Goal: Book appointment/travel/reservation

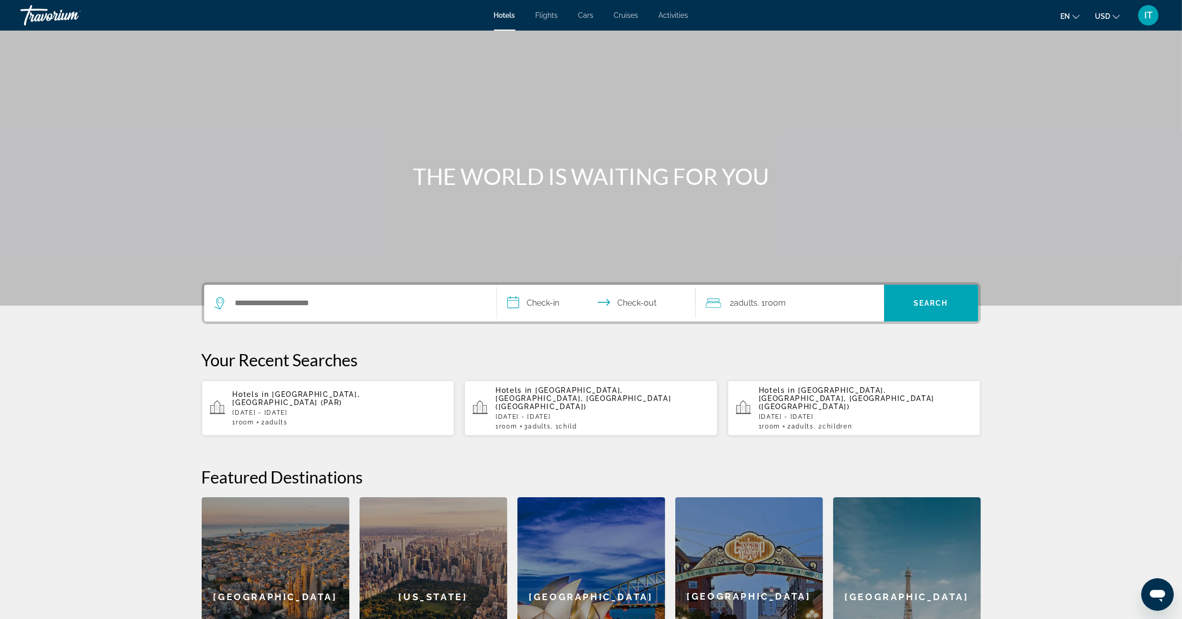
click at [548, 15] on span "Flights" at bounding box center [547, 15] width 22 height 8
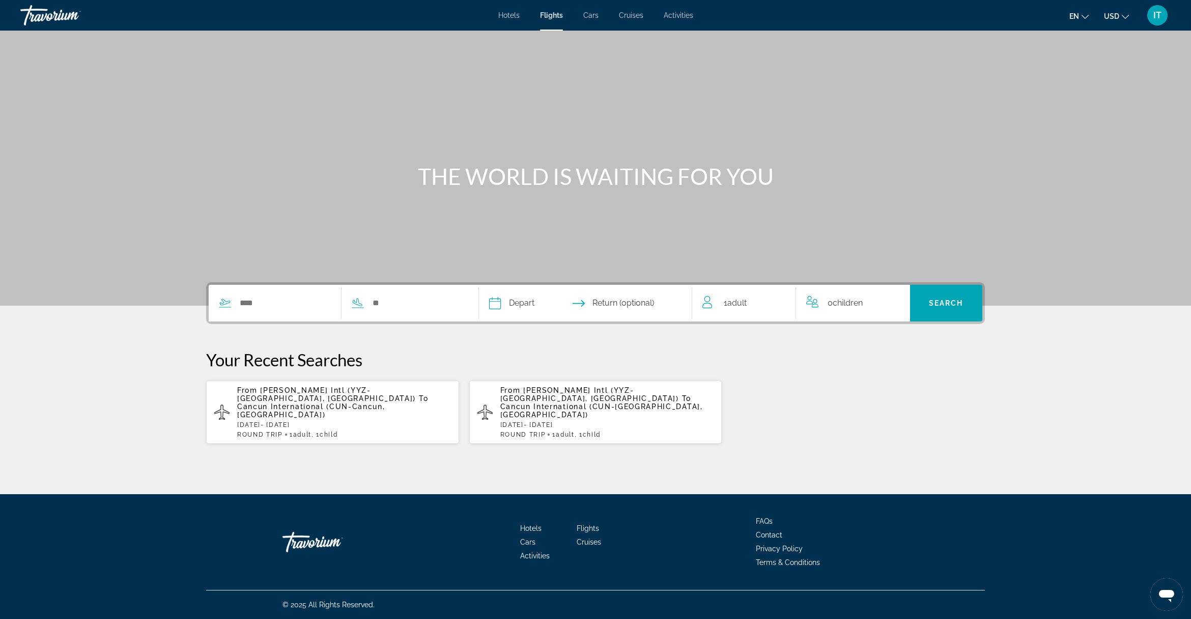
click at [345, 421] on p "[DATE] - [DATE]" at bounding box center [344, 424] width 214 height 7
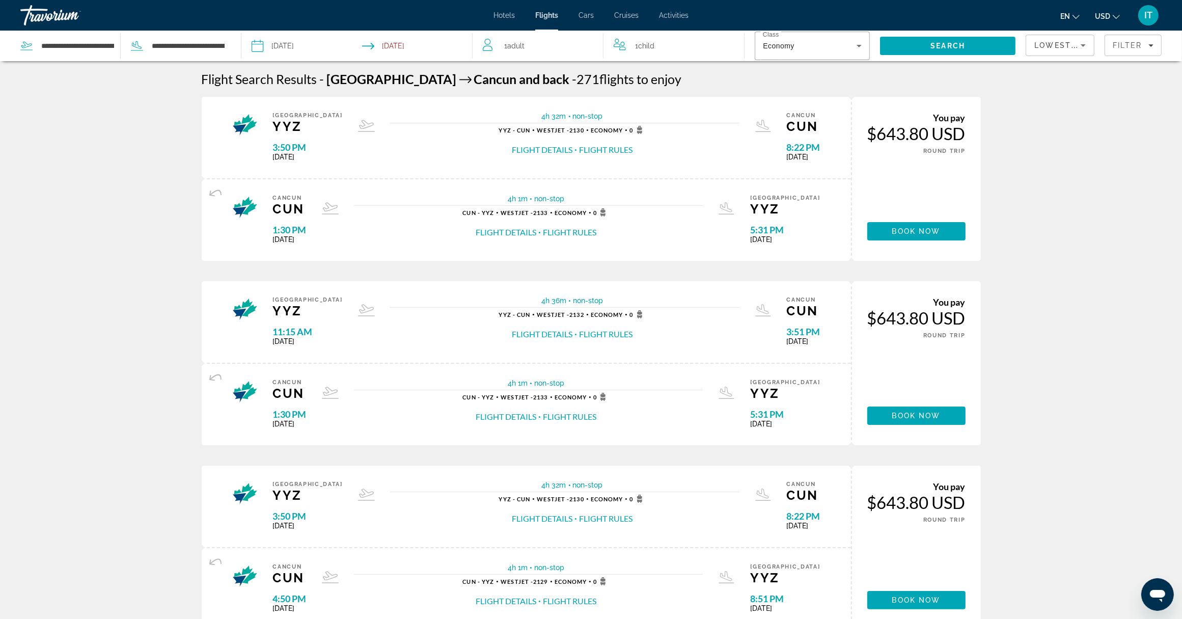
click at [1113, 17] on icon "Change currency" at bounding box center [1115, 16] width 7 height 7
click at [1090, 67] on button "CAD (Can$)" at bounding box center [1087, 67] width 50 height 13
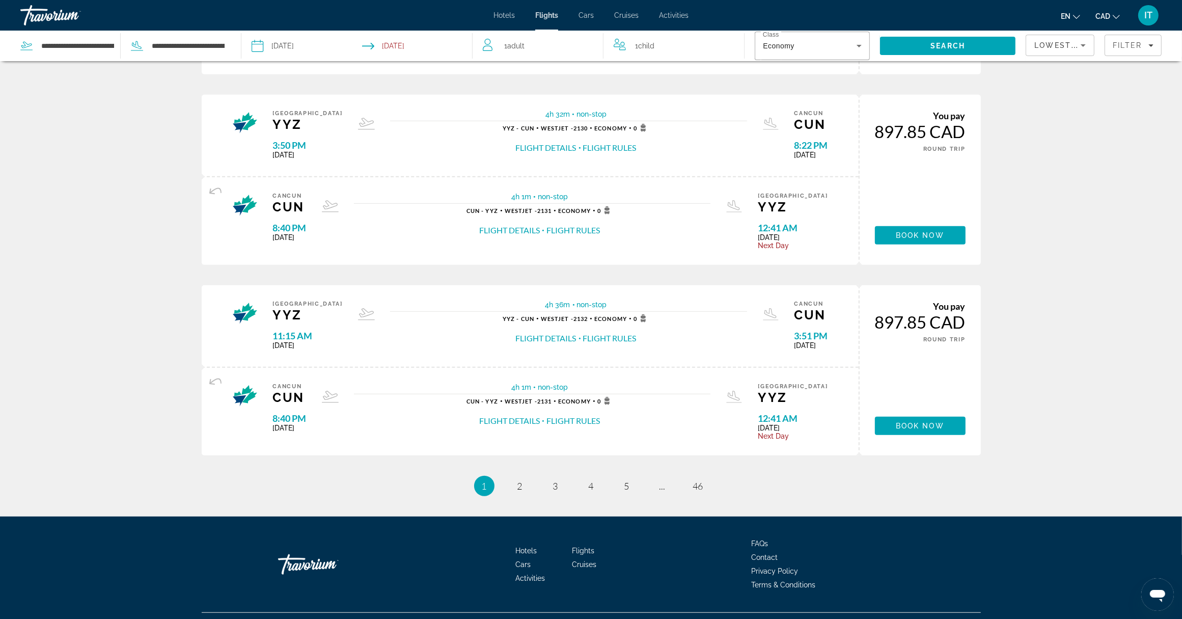
scroll to position [760, 0]
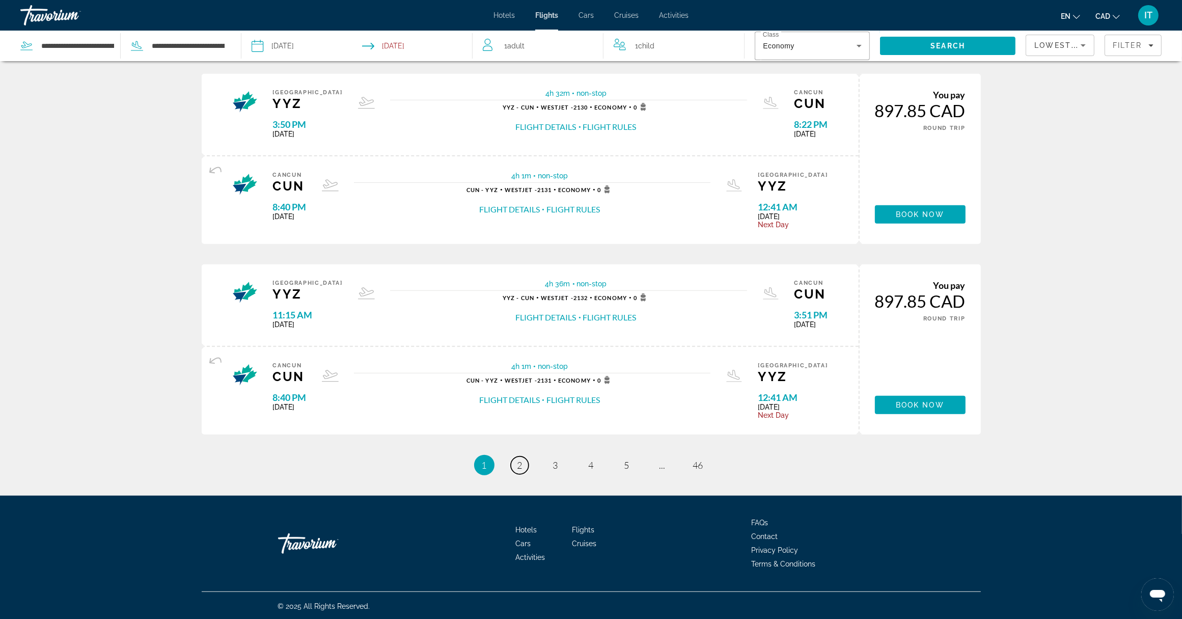
click at [520, 466] on span "2" at bounding box center [519, 464] width 5 height 11
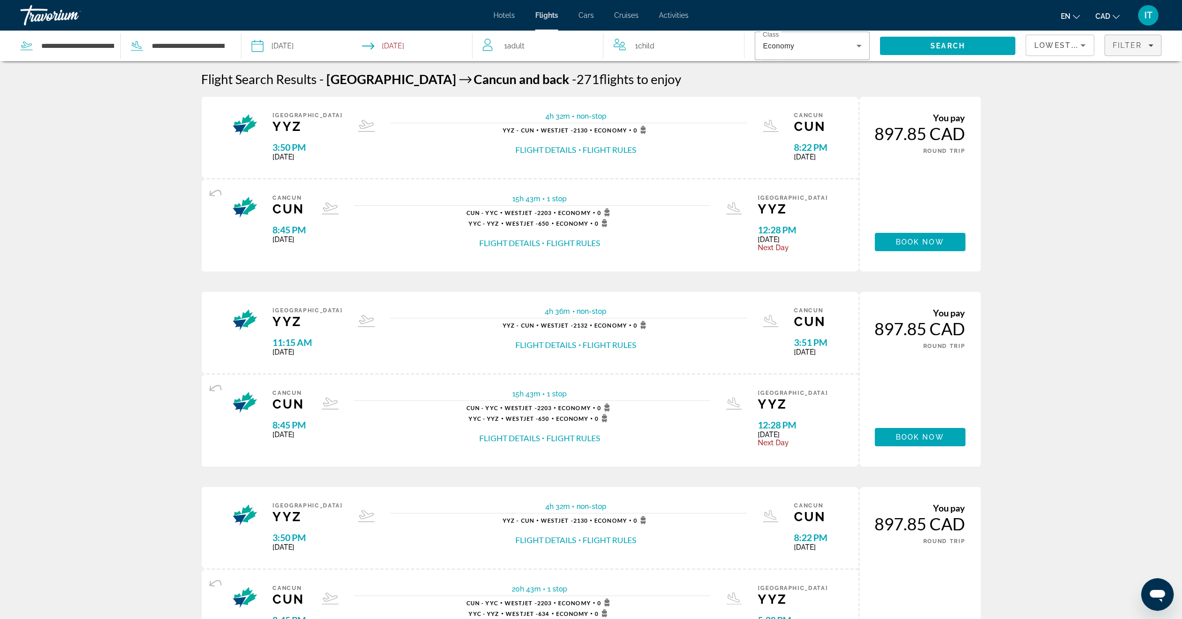
click at [1121, 50] on span "Filters" at bounding box center [1133, 45] width 56 height 24
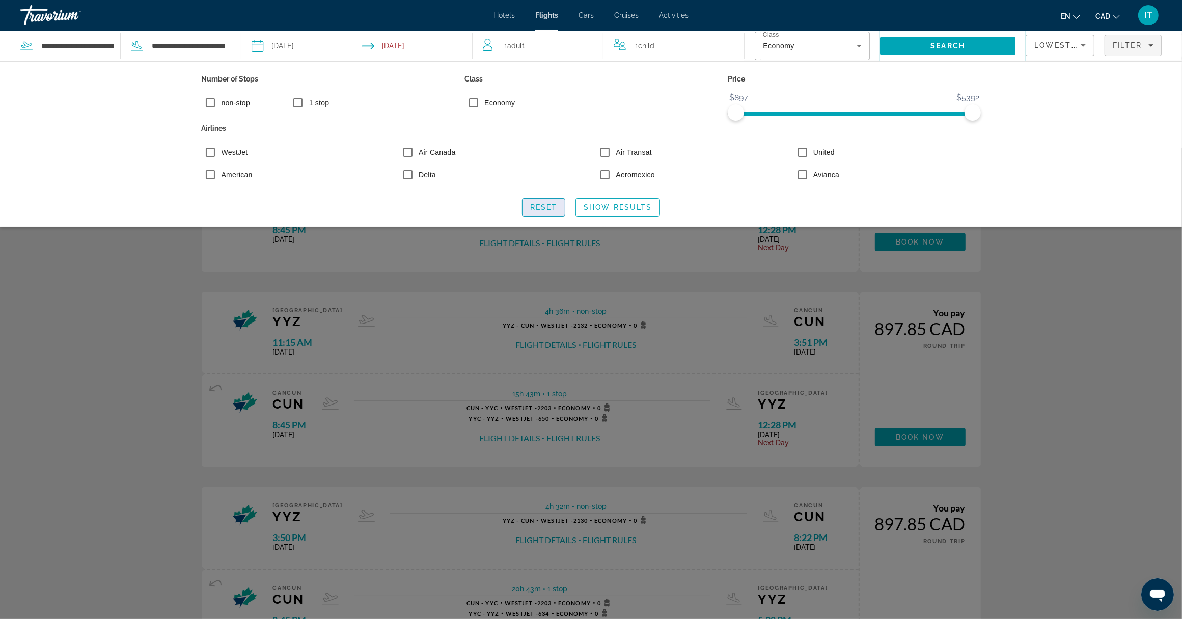
click at [563, 207] on span "Search widget" at bounding box center [543, 207] width 43 height 24
click at [645, 211] on span "Show Results" at bounding box center [617, 207] width 68 height 8
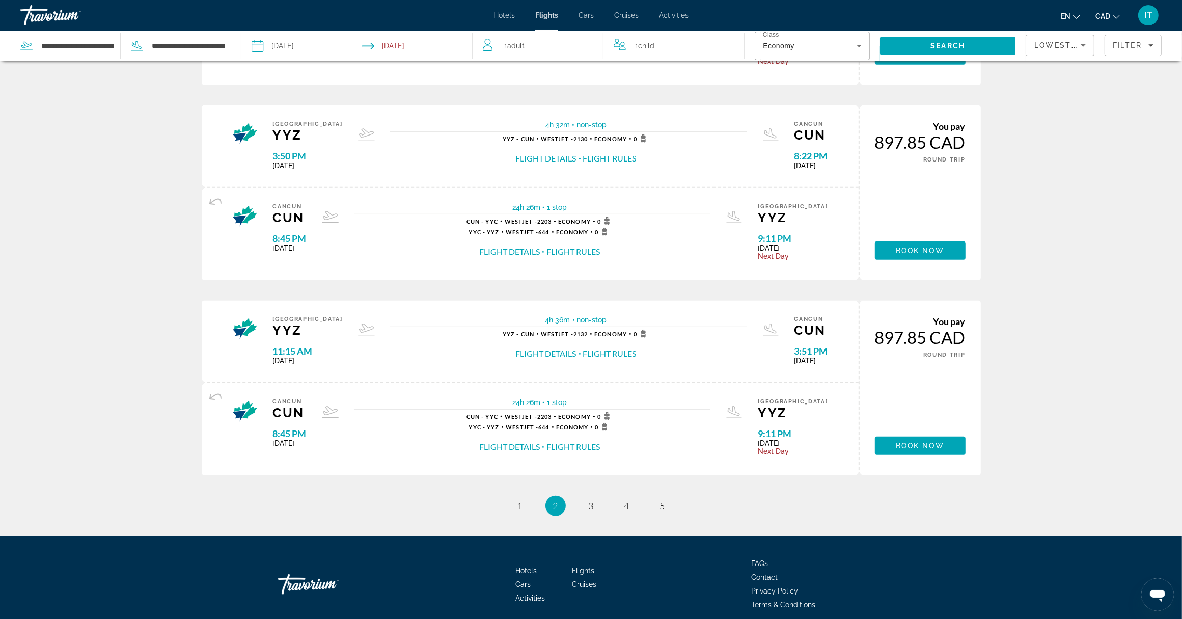
scroll to position [813, 0]
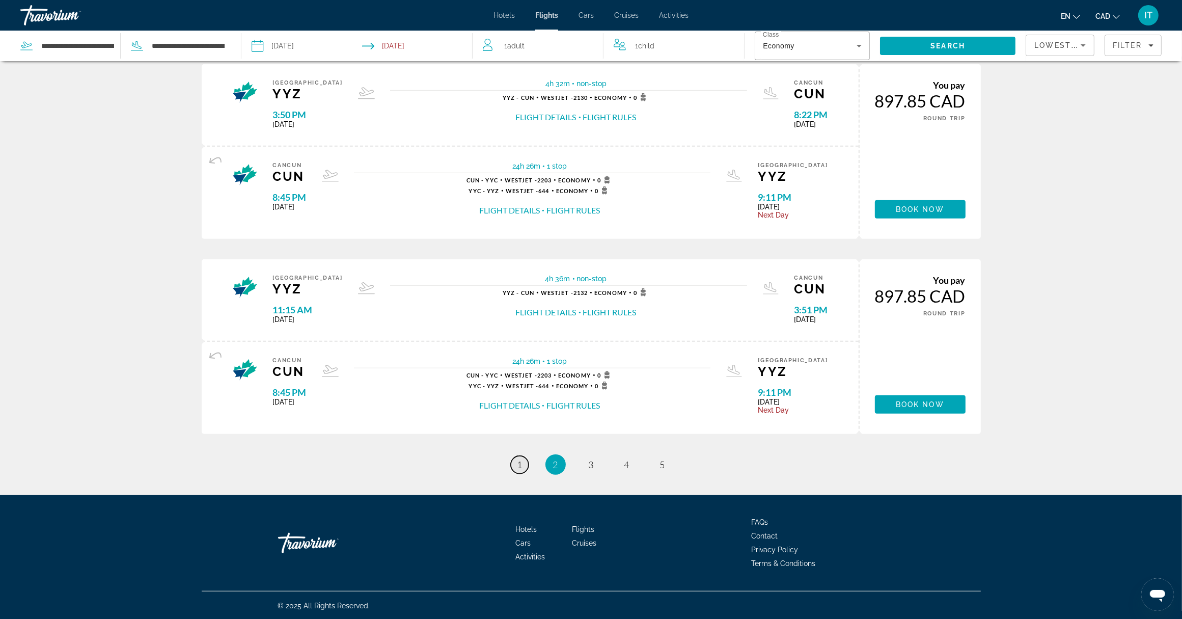
click at [520, 463] on span "1" at bounding box center [519, 464] width 5 height 11
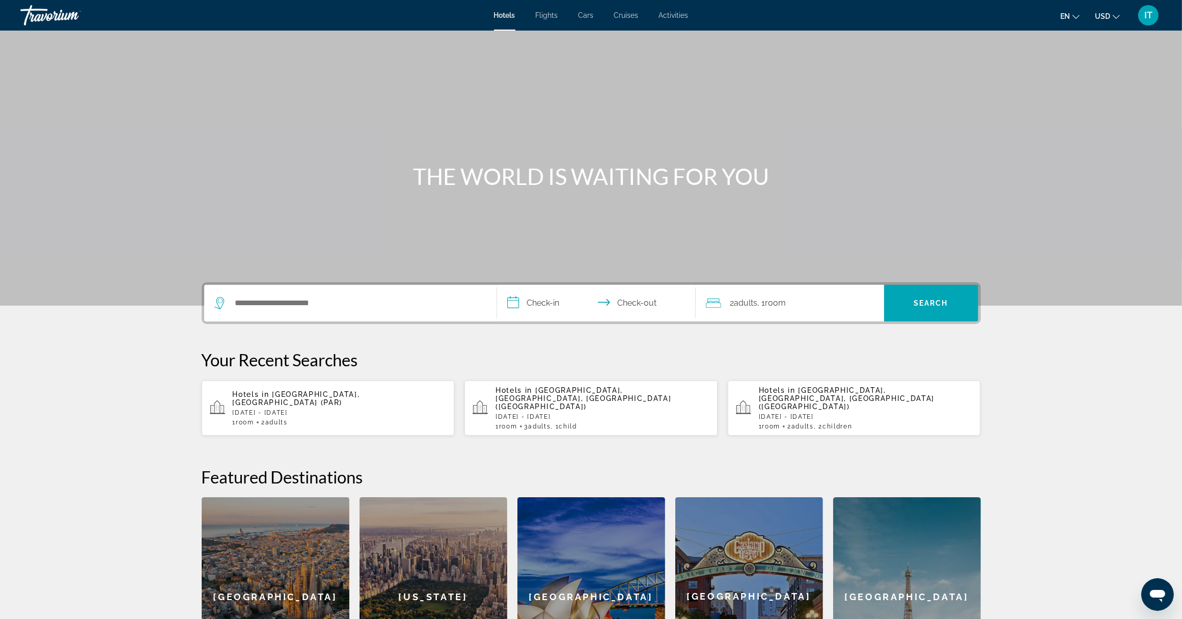
click at [551, 11] on span "Flights" at bounding box center [547, 15] width 22 height 8
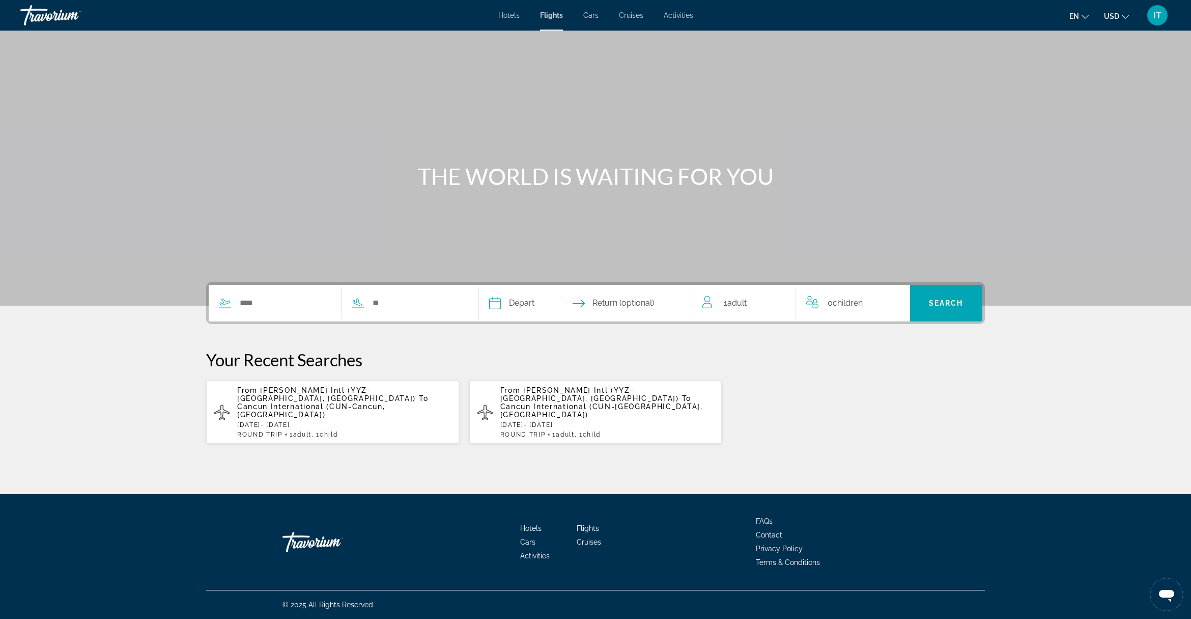
click at [321, 421] on p "[DATE] - [DATE]" at bounding box center [344, 424] width 214 height 7
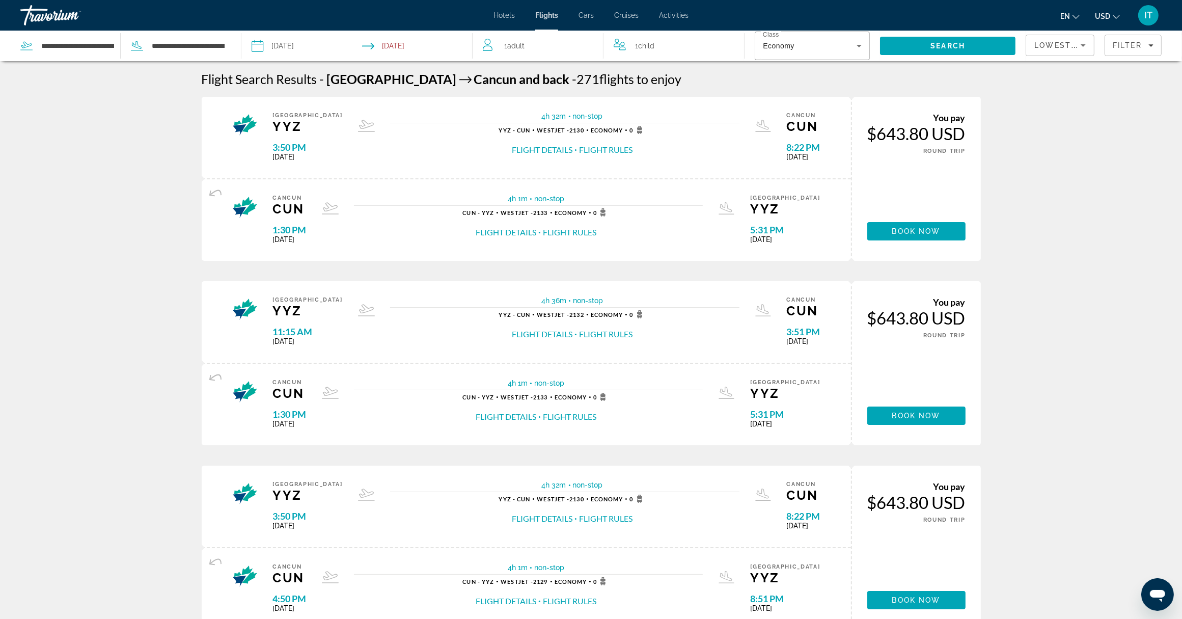
click at [1111, 18] on button "USD USD ($) MXN (Mex$) CAD (Can$) GBP (£) EUR (€) AUD (A$) NZD (NZ$) CNY (CN¥)" at bounding box center [1107, 16] width 25 height 15
click at [1090, 69] on button "CAD (Can$)" at bounding box center [1087, 67] width 50 height 13
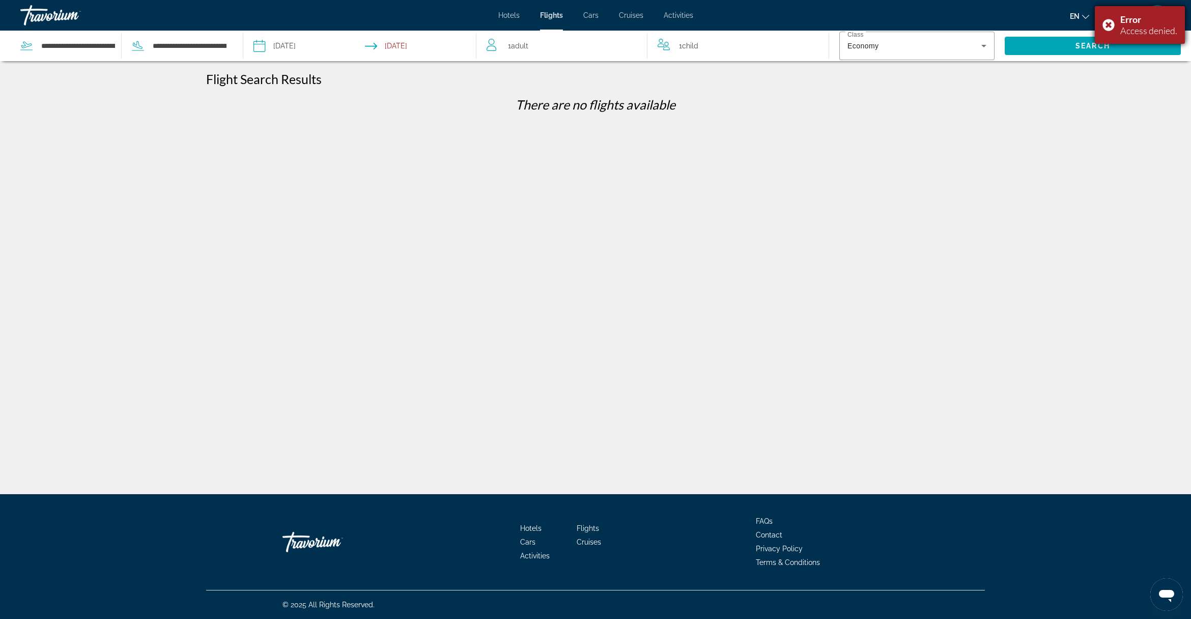
click at [1108, 23] on div "Error Access denied." at bounding box center [1140, 25] width 90 height 38
click at [1115, 19] on span "CAD" at bounding box center [1112, 16] width 15 height 8
click at [1104, 43] on button "USD ($)" at bounding box center [1096, 40] width 50 height 13
click at [1057, 39] on span "Search" at bounding box center [1093, 46] width 176 height 24
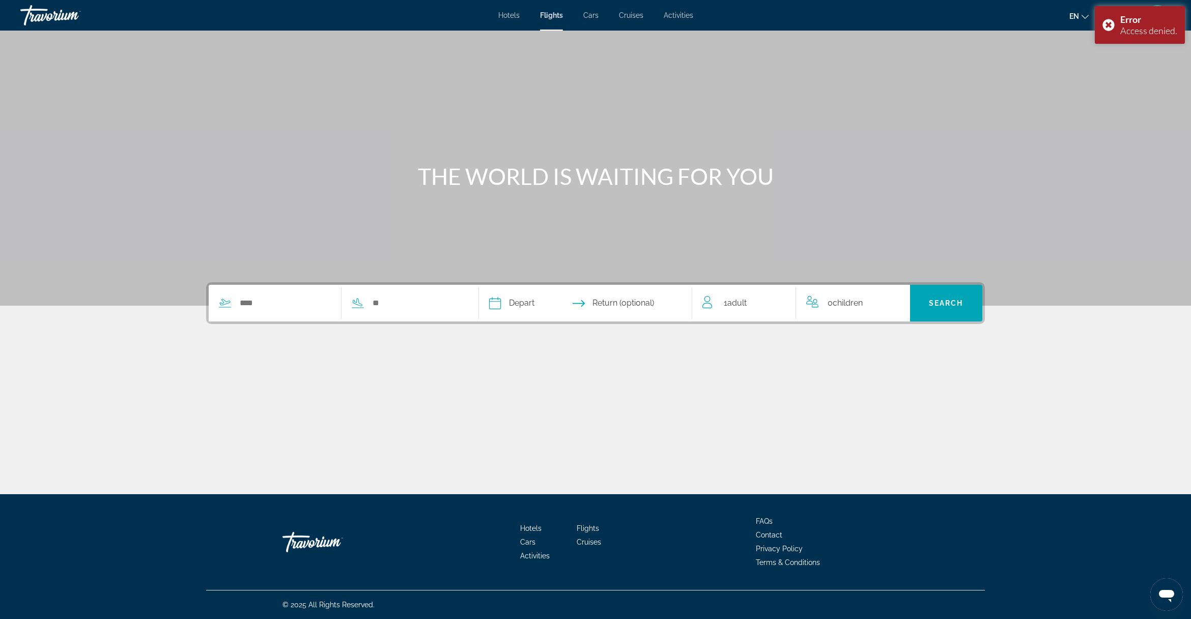
click at [818, 298] on icon "Travelers: 1 adult, 0 children" at bounding box center [812, 302] width 12 height 12
click at [268, 315] on div "Search widget" at bounding box center [336, 303] width 255 height 37
click at [263, 304] on input "Search widget" at bounding box center [285, 302] width 92 height 15
drag, startPoint x: 401, startPoint y: 243, endPoint x: 417, endPoint y: 241, distance: 16.5
click at [402, 243] on div "Main content" at bounding box center [595, 152] width 1191 height 305
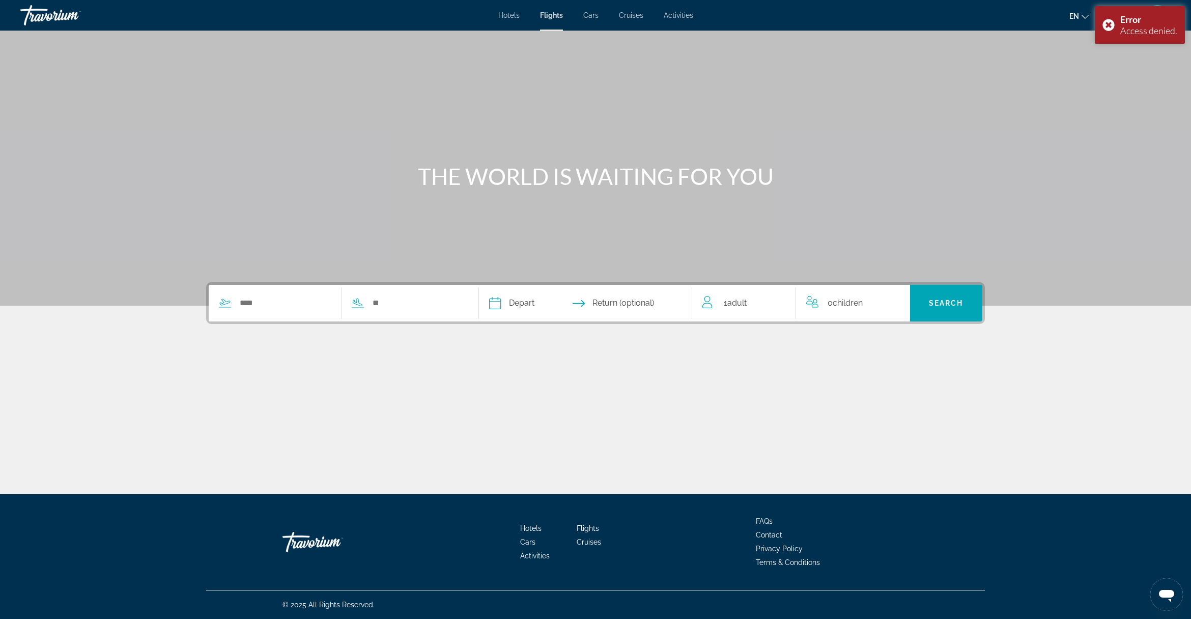
drag, startPoint x: 1110, startPoint y: 24, endPoint x: 907, endPoint y: 23, distance: 203.2
click at [1106, 26] on div "Error Access denied." at bounding box center [1140, 25] width 90 height 38
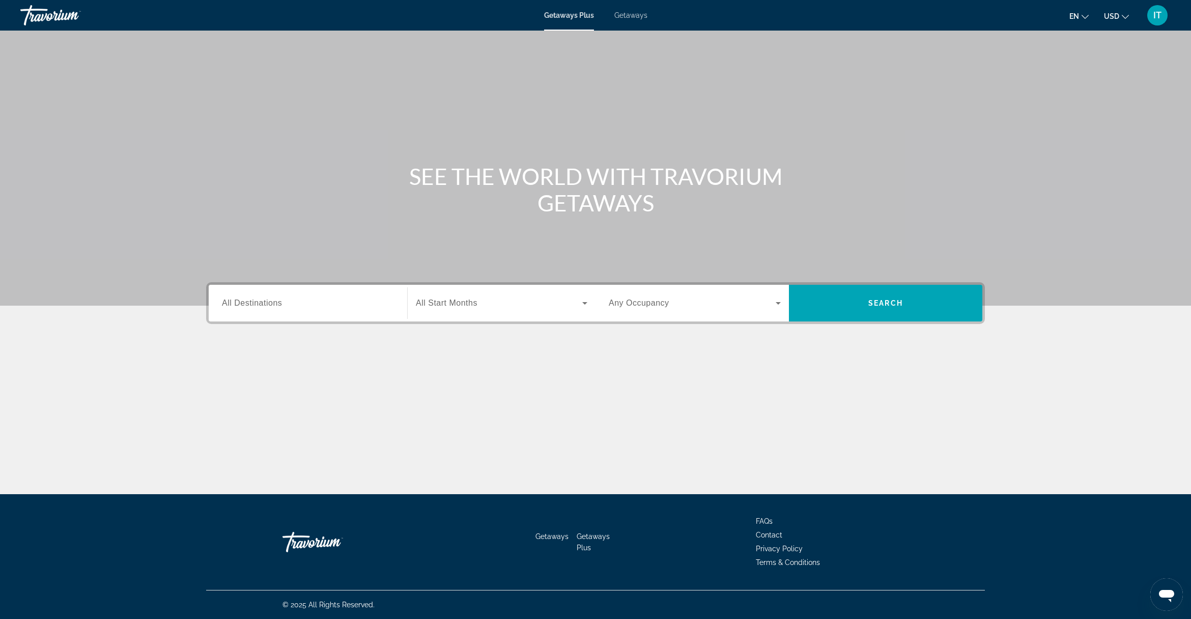
click at [300, 306] on input "Destination All Destinations" at bounding box center [308, 303] width 172 height 12
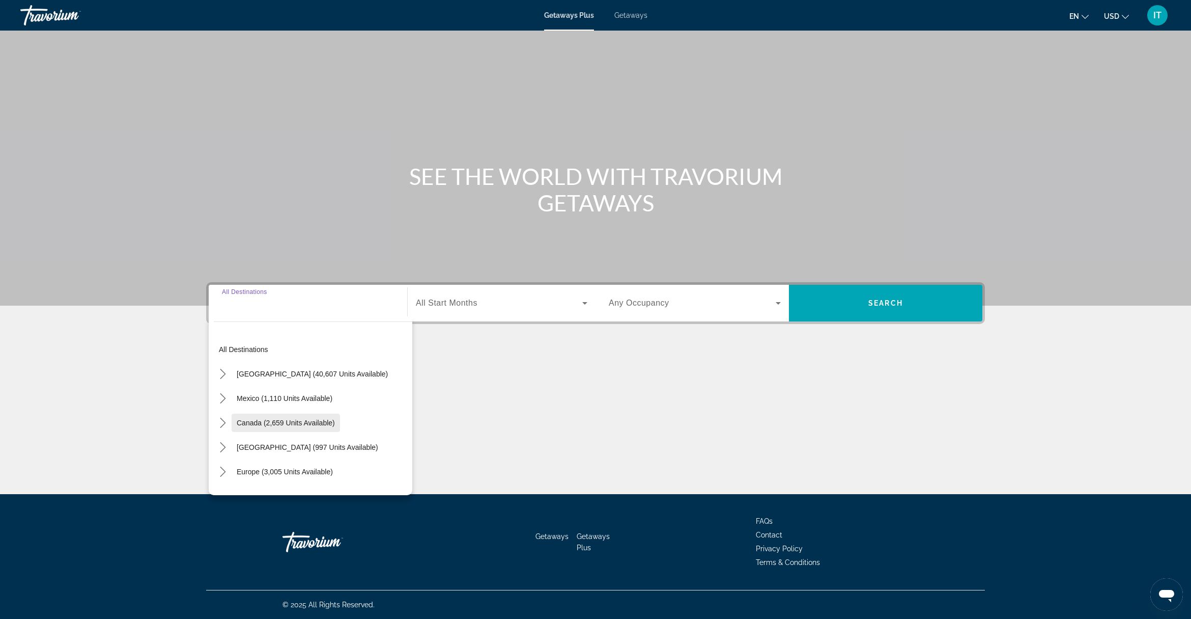
scroll to position [64, 0]
click at [368, 220] on div "Main content" at bounding box center [595, 152] width 1191 height 305
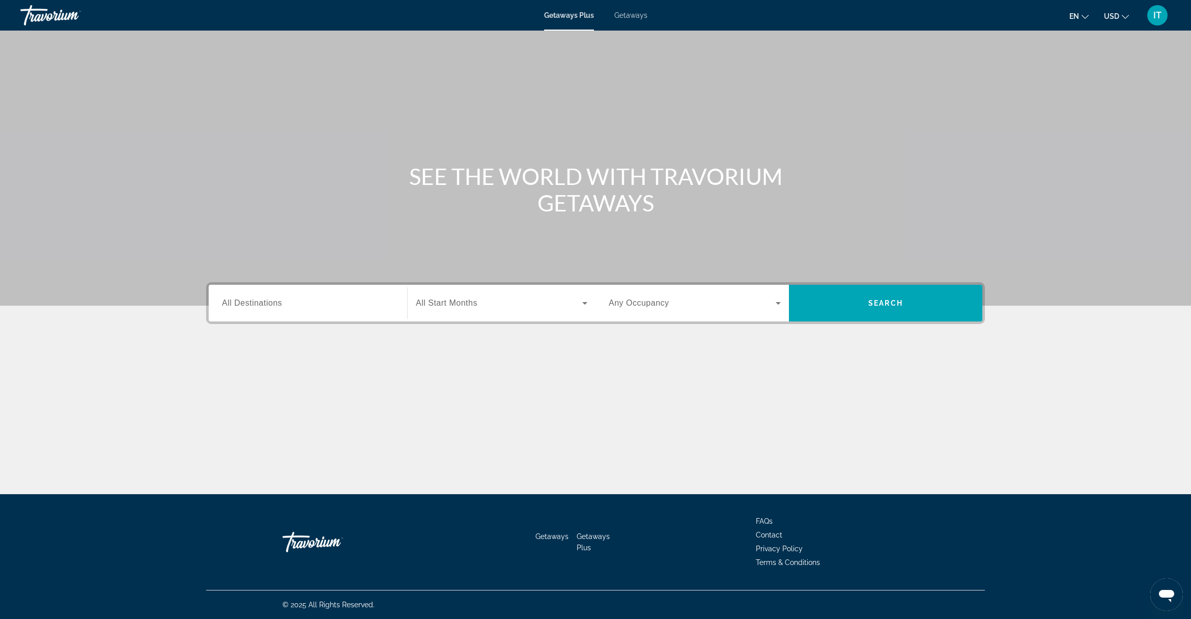
click at [319, 317] on div "Search widget" at bounding box center [308, 303] width 172 height 29
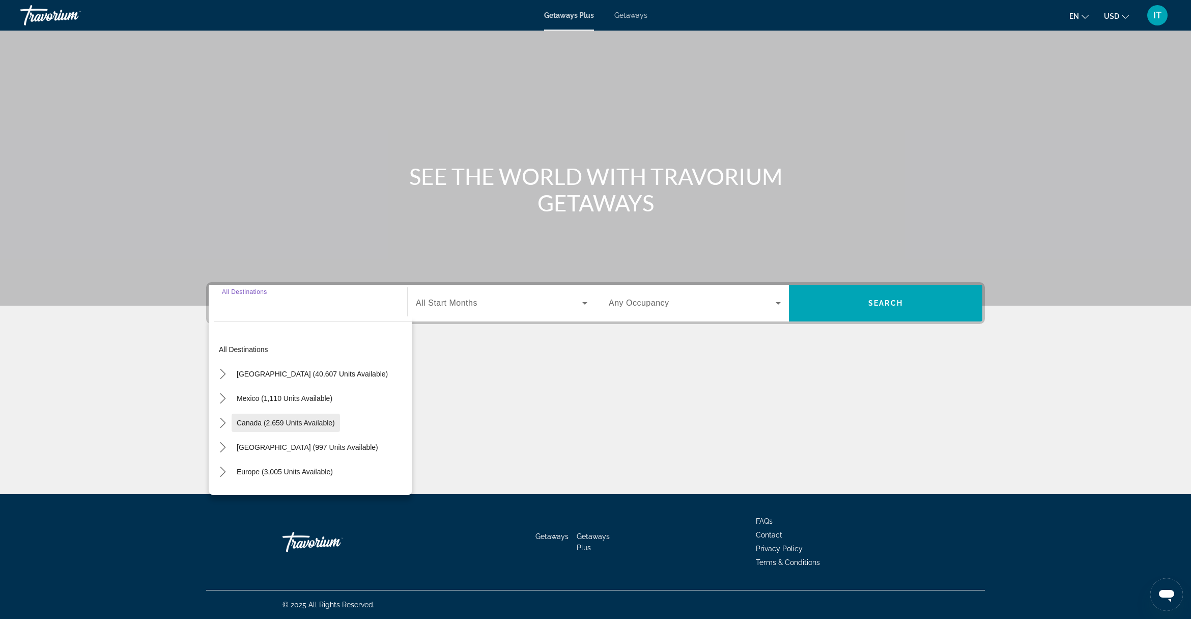
click at [307, 428] on span "Select destination: Canada (2,659 units available)" at bounding box center [286, 422] width 108 height 24
type input "**********"
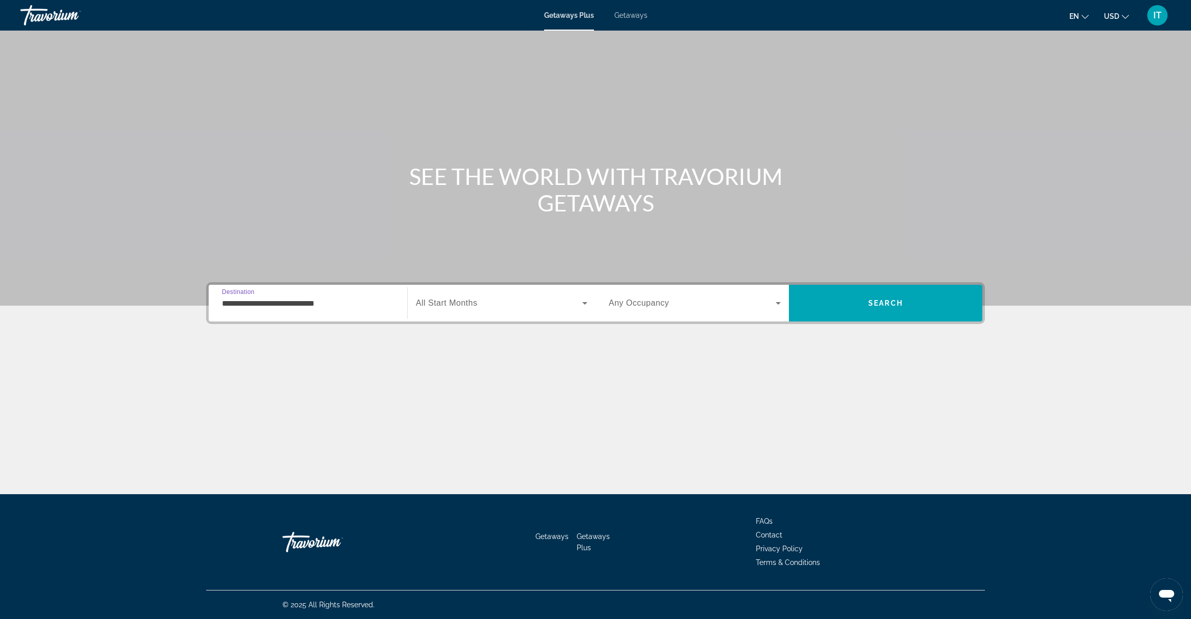
click at [487, 307] on span "Search widget" at bounding box center [499, 303] width 166 height 12
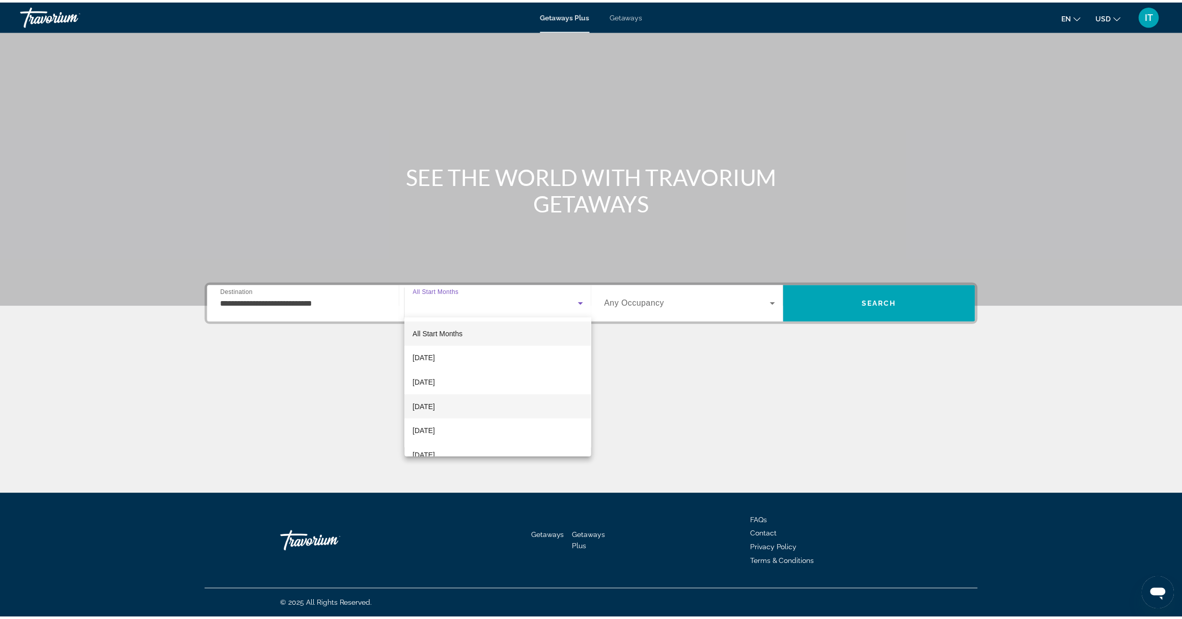
scroll to position [64, 0]
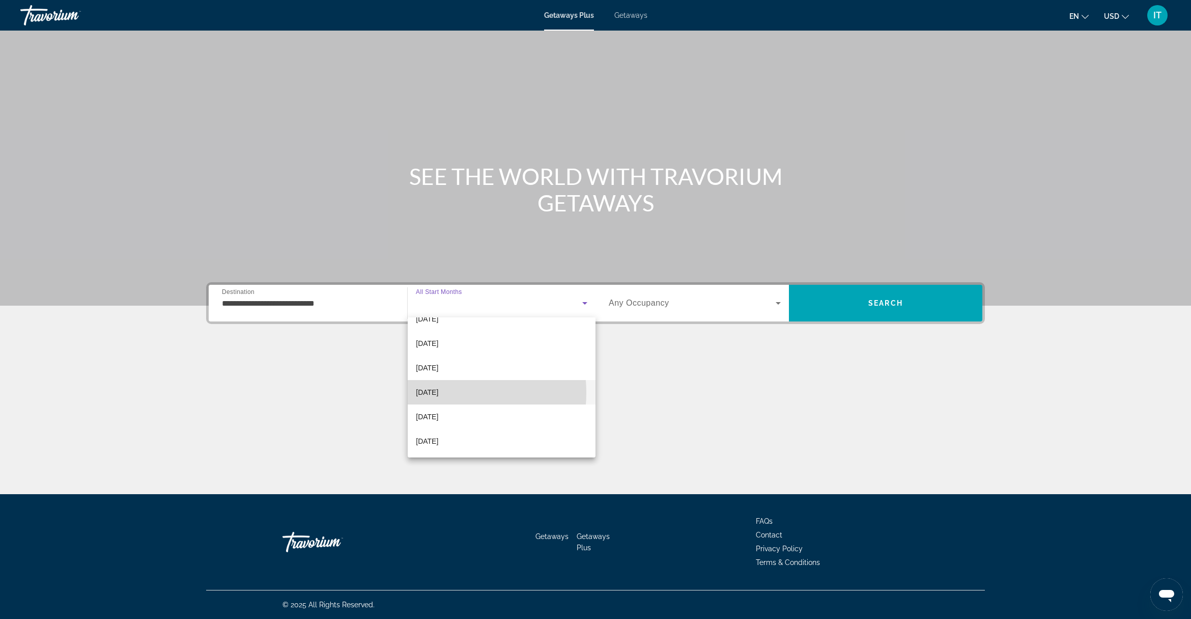
click at [438, 393] on span "February 2026" at bounding box center [427, 392] width 22 height 12
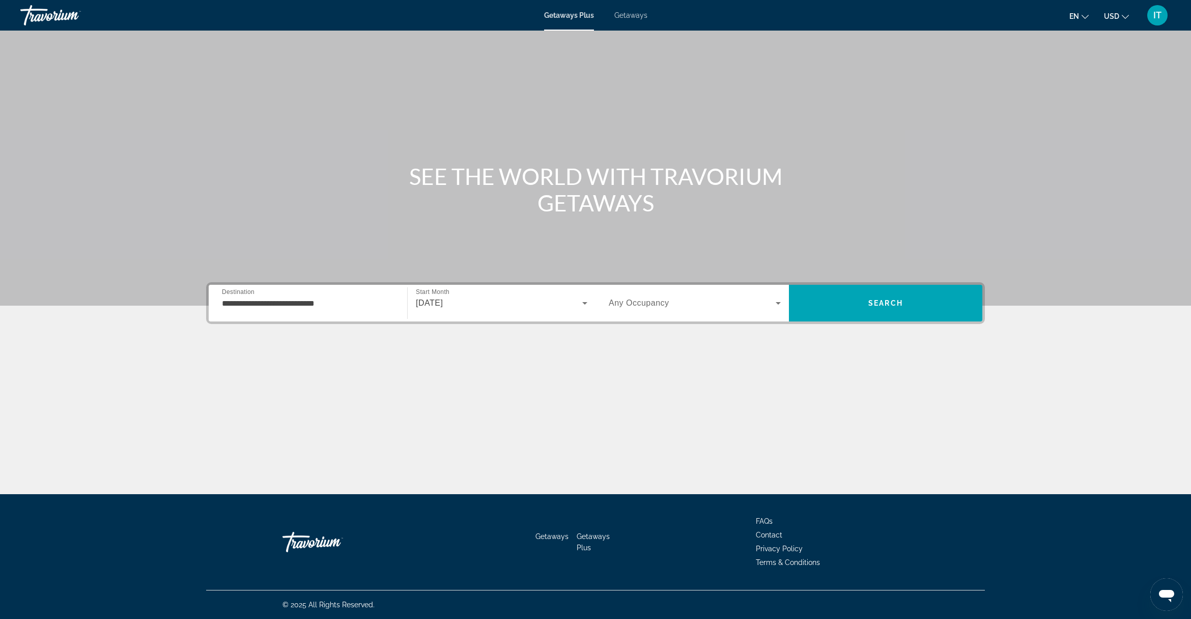
click at [632, 303] on span "Any Occupancy" at bounding box center [639, 302] width 61 height 9
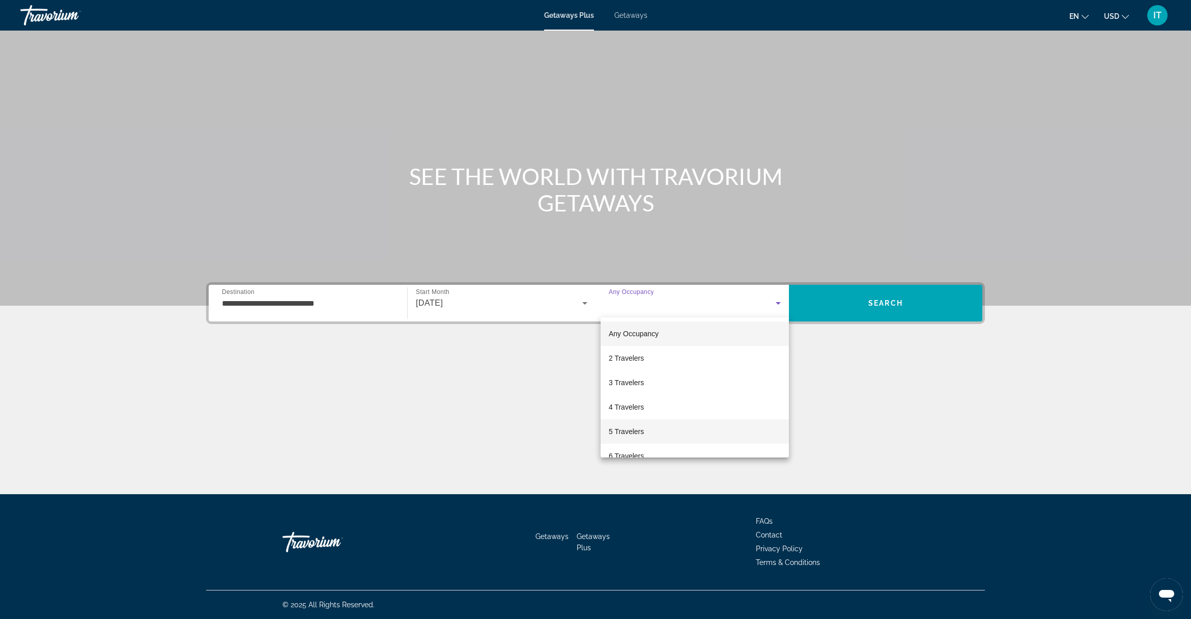
click at [620, 431] on span "5 Travelers" at bounding box center [626, 431] width 35 height 12
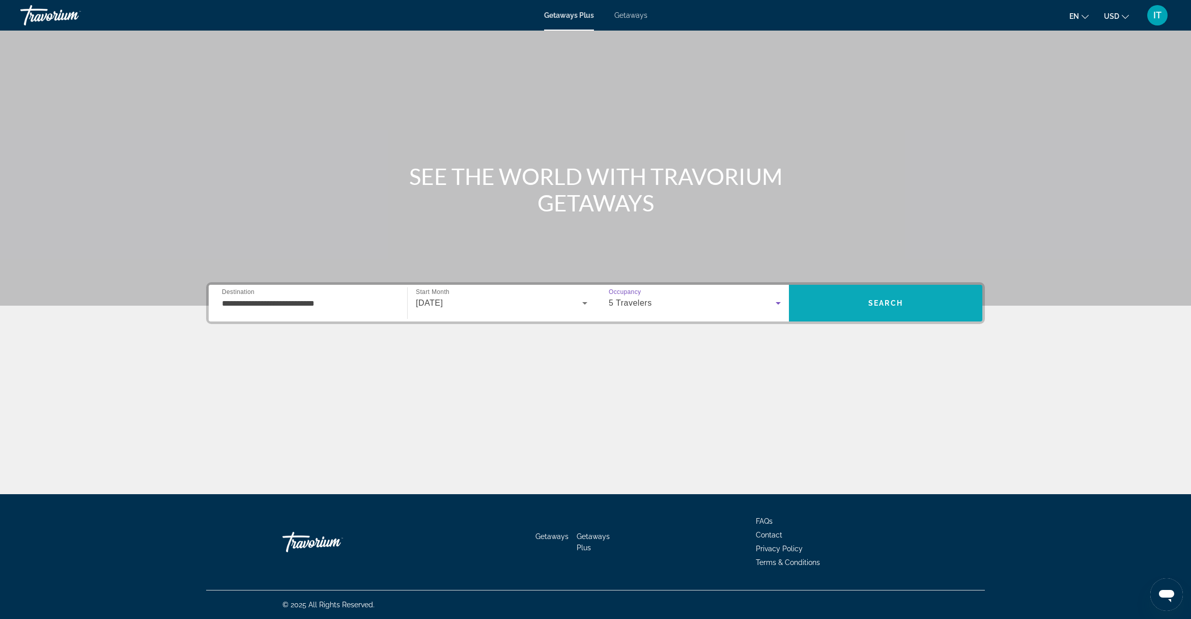
click at [889, 314] on span "Search" at bounding box center [885, 303] width 193 height 24
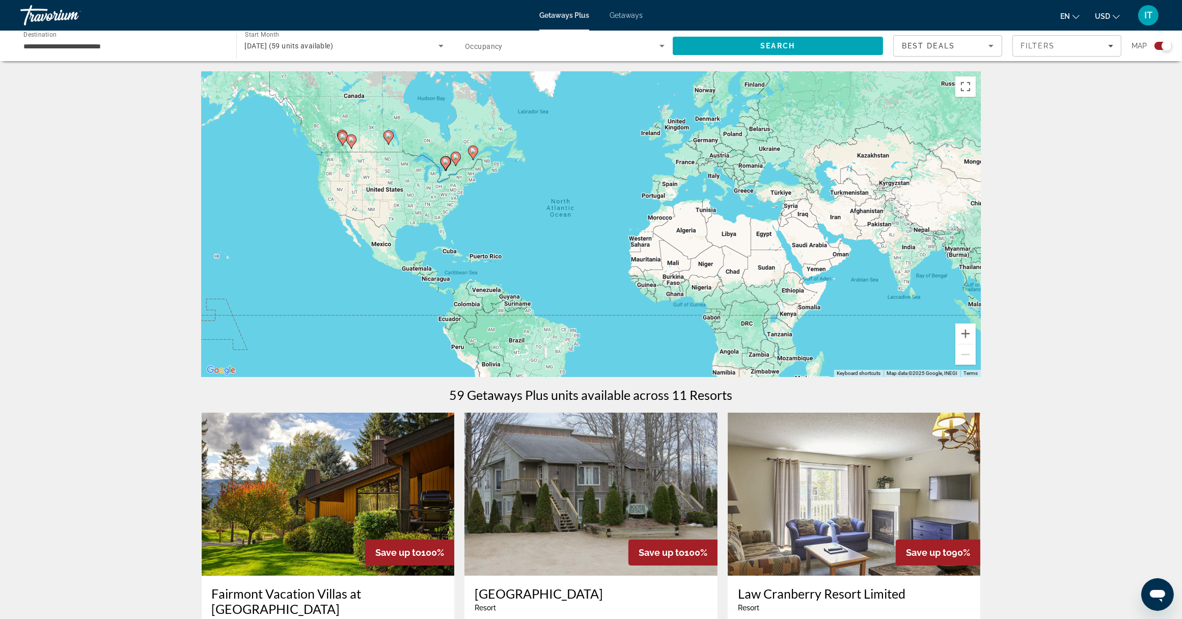
click at [149, 45] on input "**********" at bounding box center [123, 46] width 200 height 12
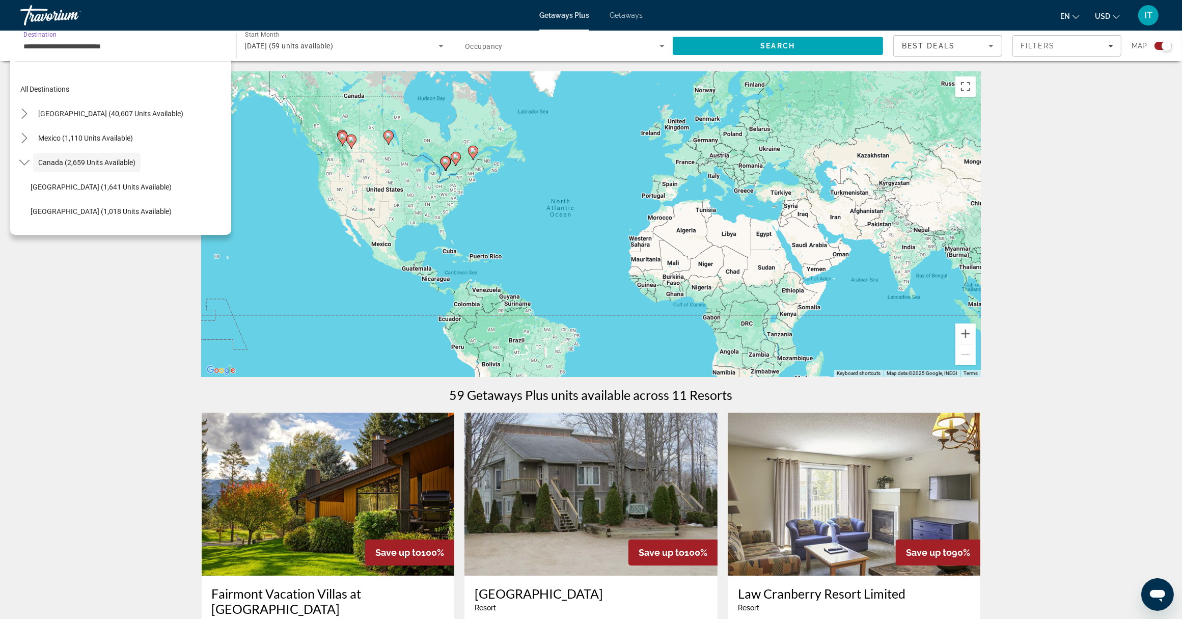
scroll to position [11, 0]
click at [26, 150] on icon "Toggle Canada (2,659 units available) submenu" at bounding box center [24, 151] width 10 height 10
click at [43, 177] on span "Eastern Canada (1,641 units available)" at bounding box center [101, 176] width 141 height 8
type input "**********"
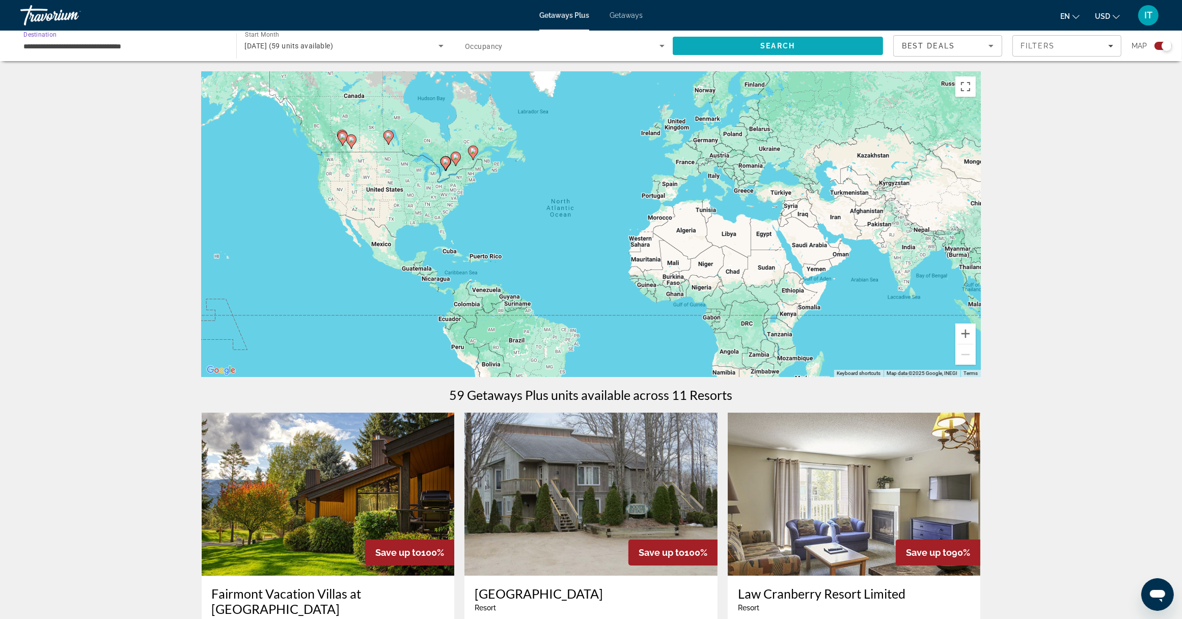
click at [864, 46] on span "Search" at bounding box center [778, 46] width 211 height 24
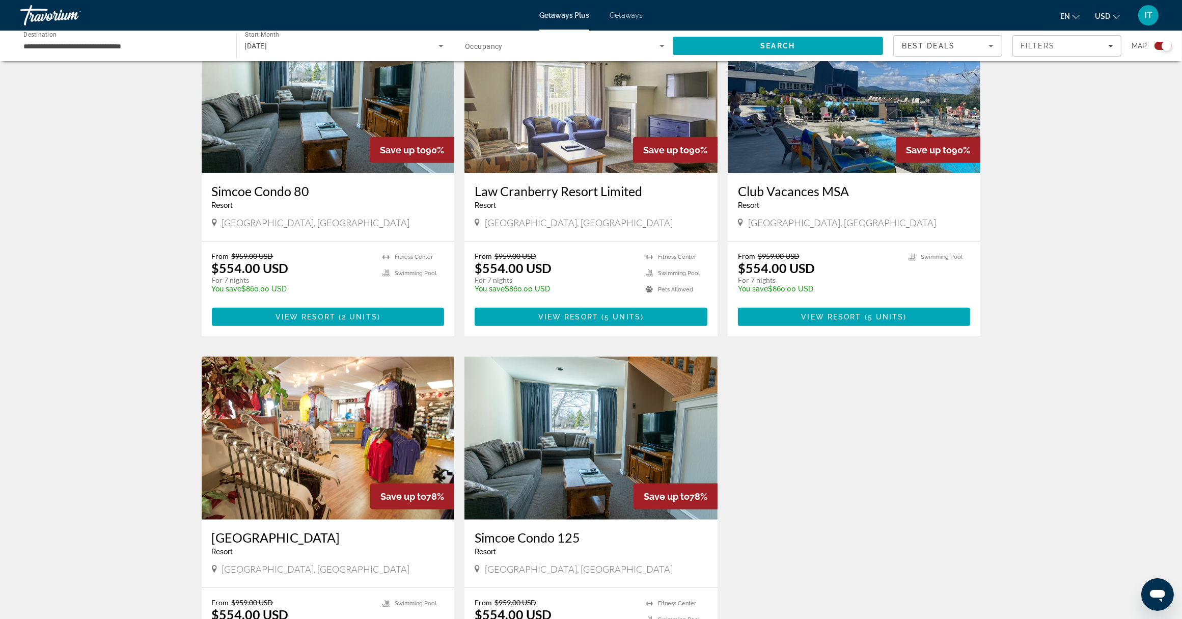
scroll to position [827, 0]
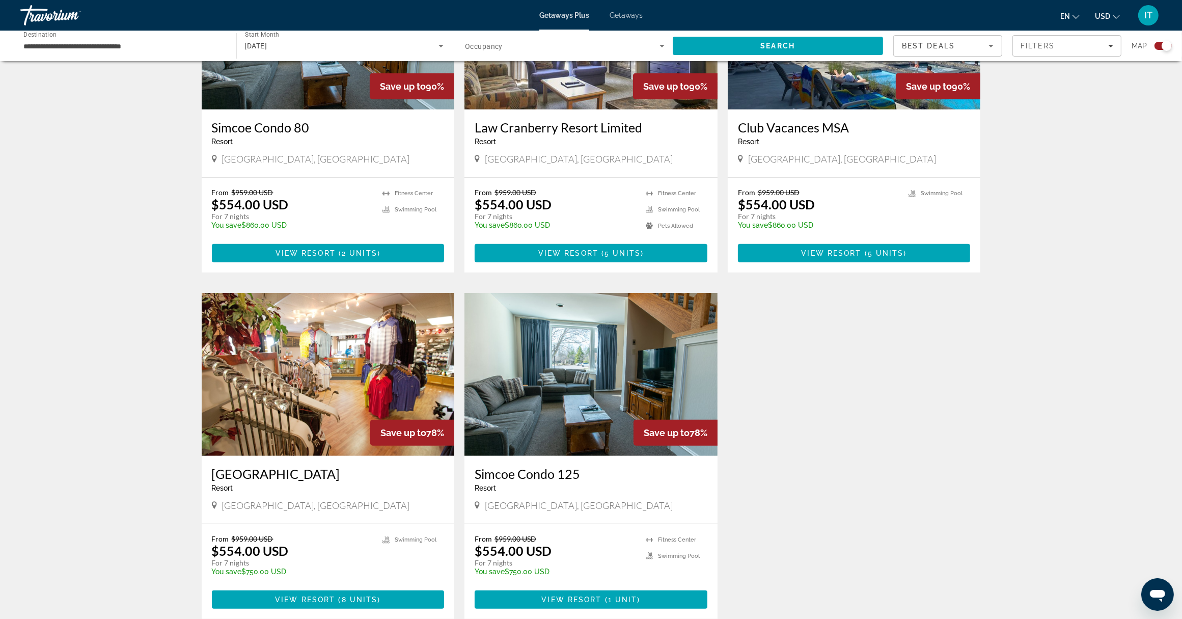
click at [568, 408] on img "Main content" at bounding box center [590, 374] width 253 height 163
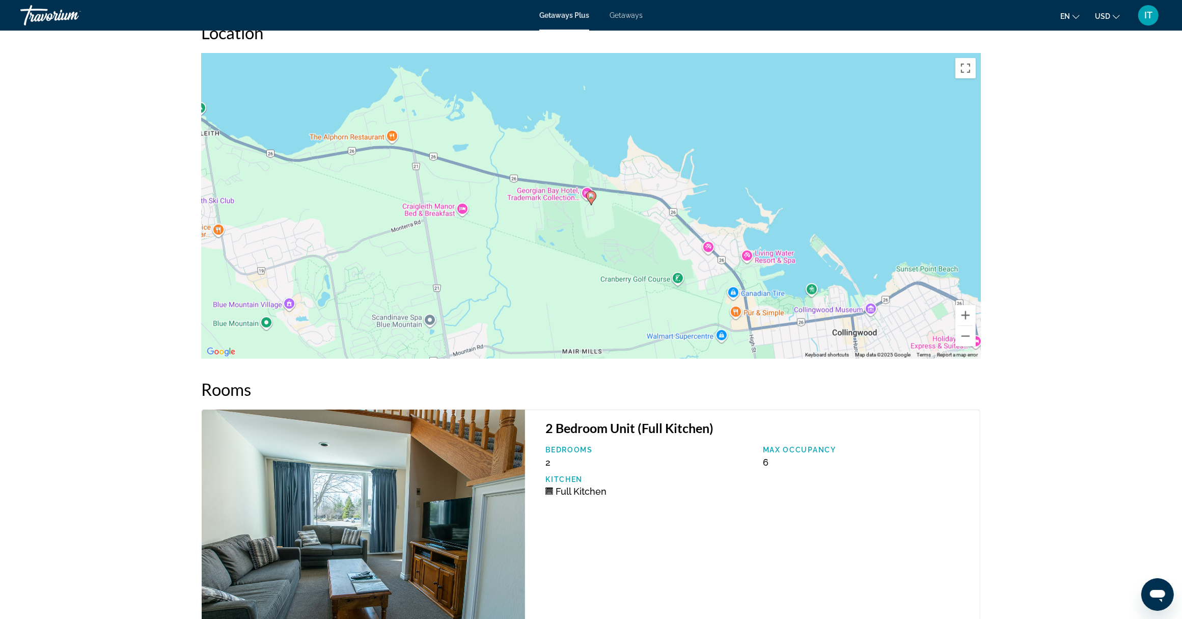
scroll to position [1336, 0]
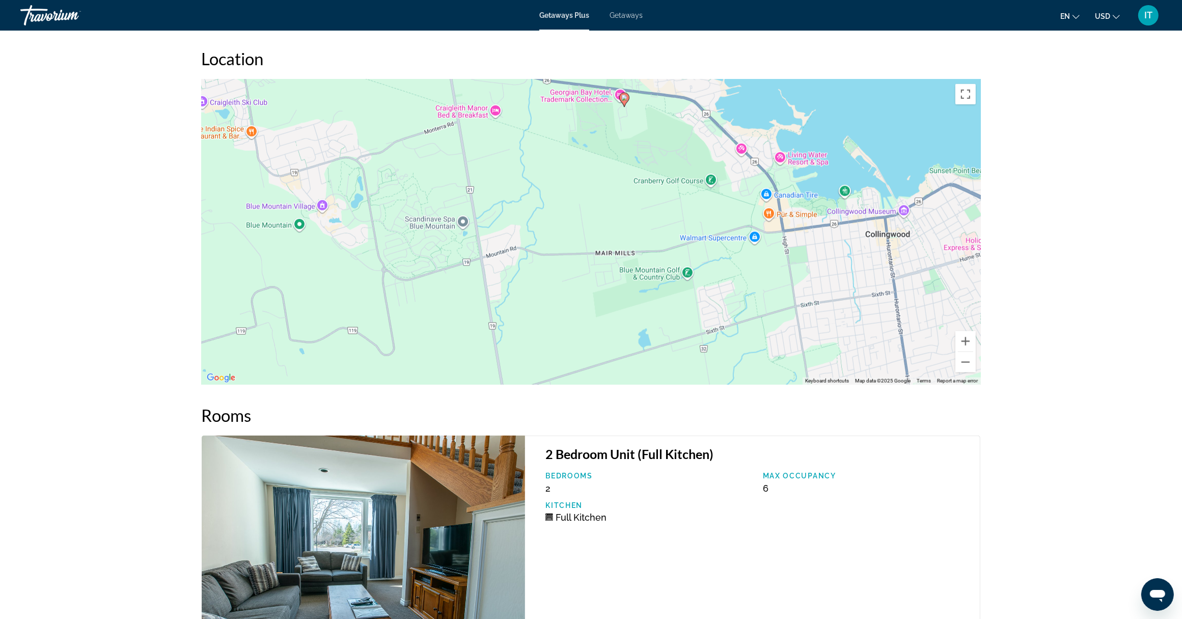
drag, startPoint x: 458, startPoint y: 357, endPoint x: 492, endPoint y: 233, distance: 128.8
click at [492, 233] on div "To activate drag with keyboard, press Alt + Enter. Once in keyboard drag state,…" at bounding box center [591, 231] width 779 height 305
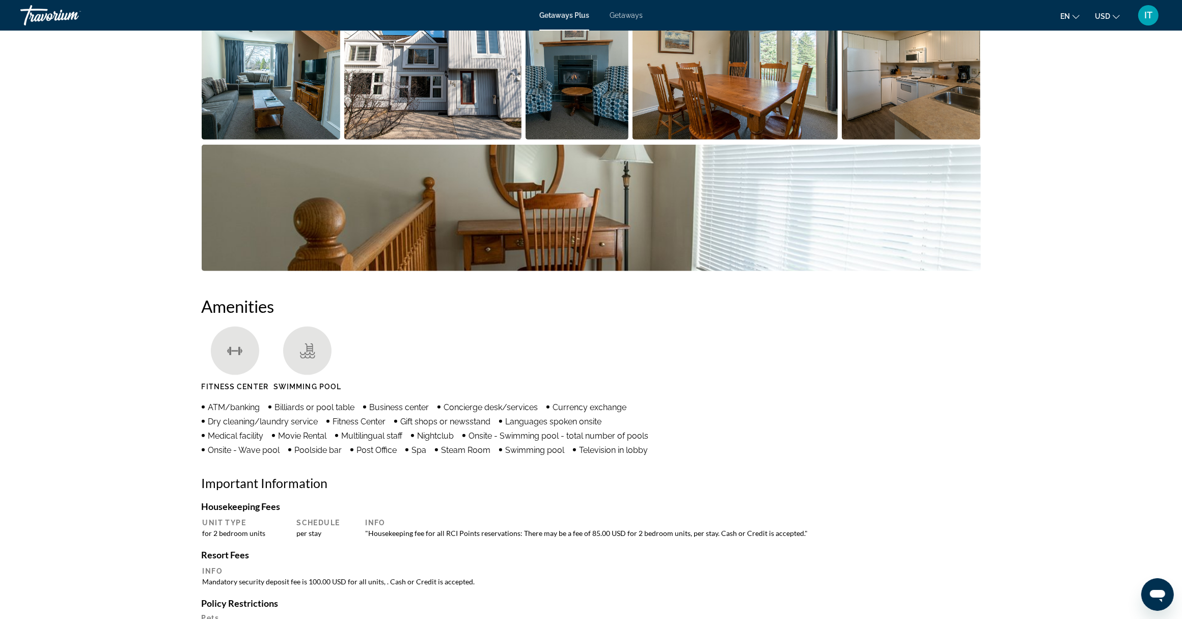
scroll to position [509, 0]
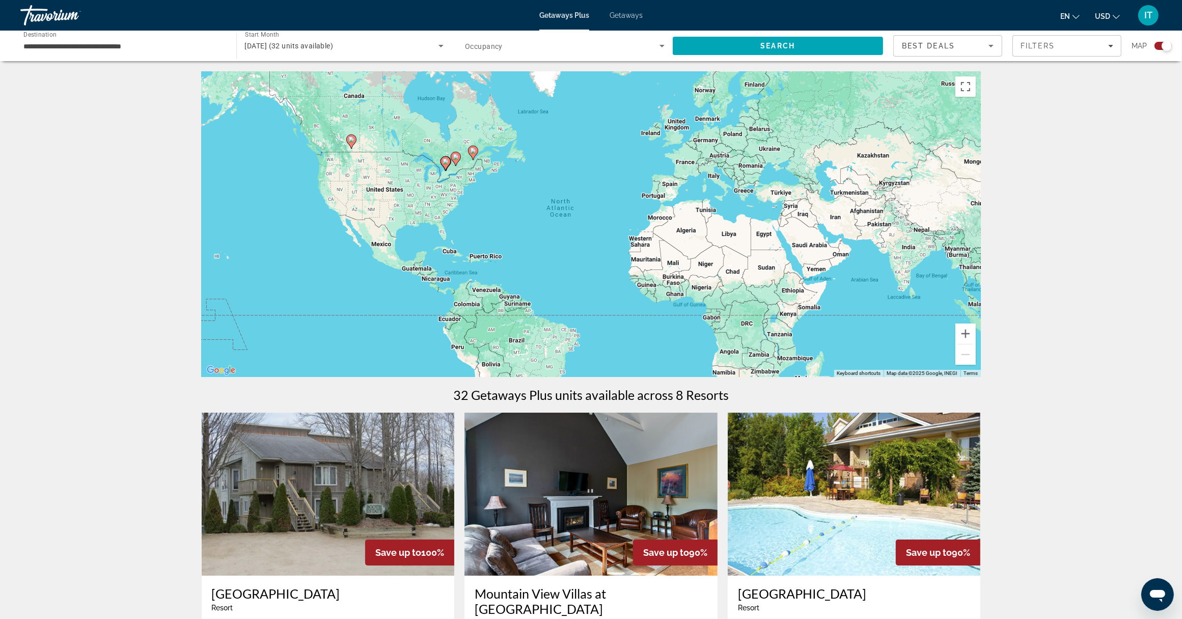
click at [440, 45] on icon "Search widget" at bounding box center [440, 46] width 5 height 3
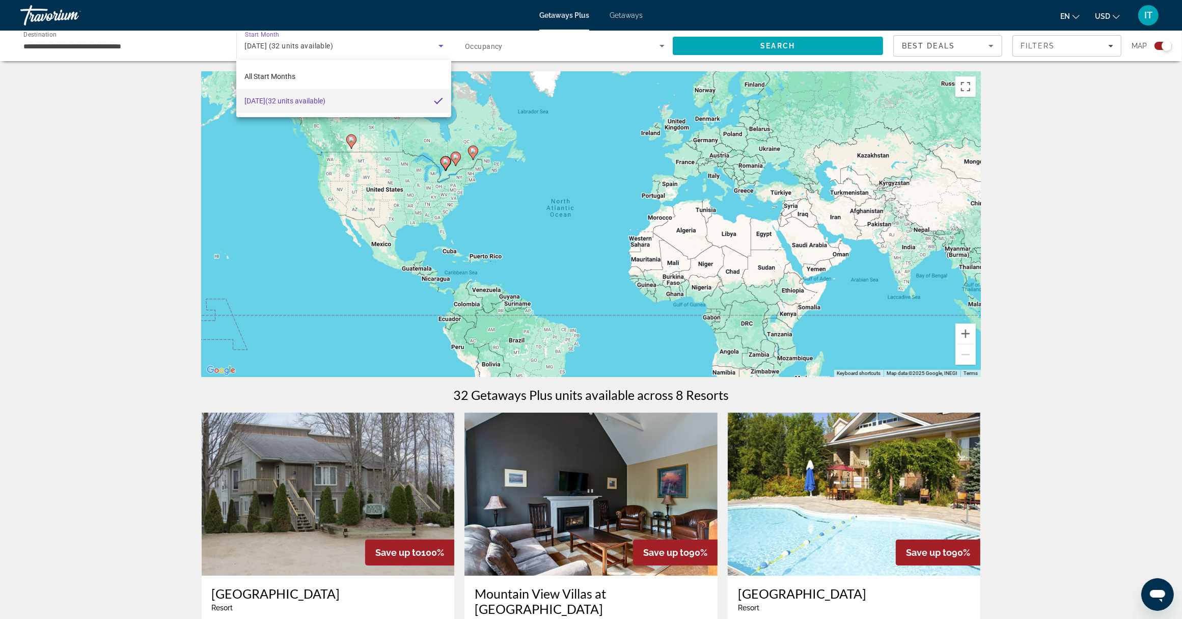
click at [159, 131] on div at bounding box center [591, 309] width 1182 height 619
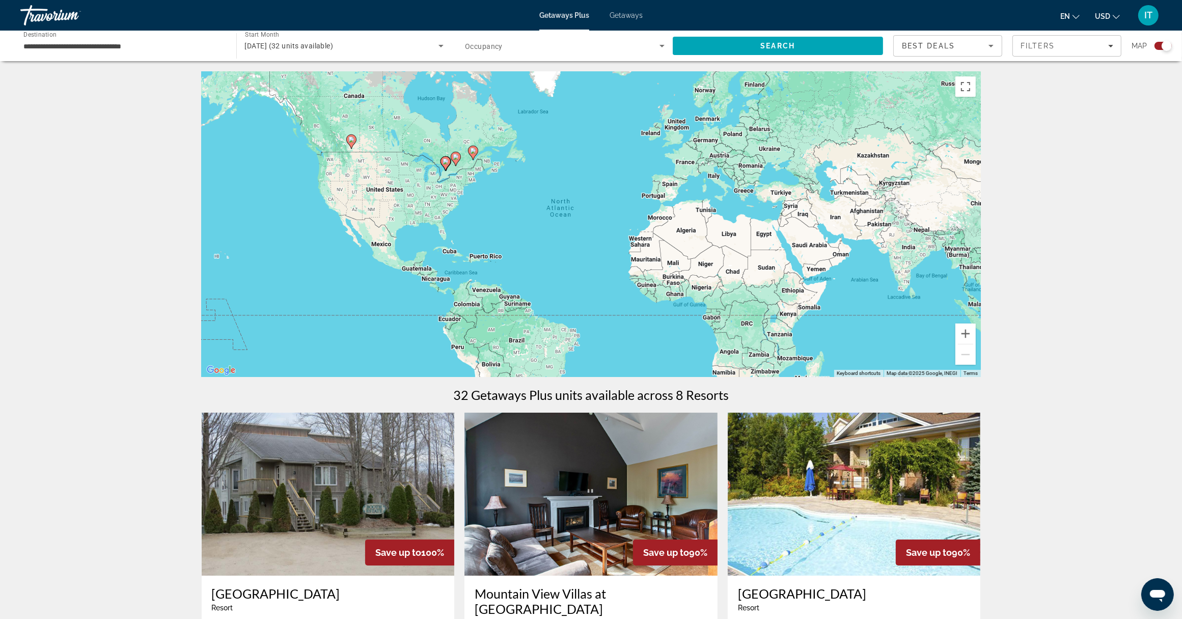
click at [662, 47] on icon "Search widget" at bounding box center [662, 46] width 12 height 12
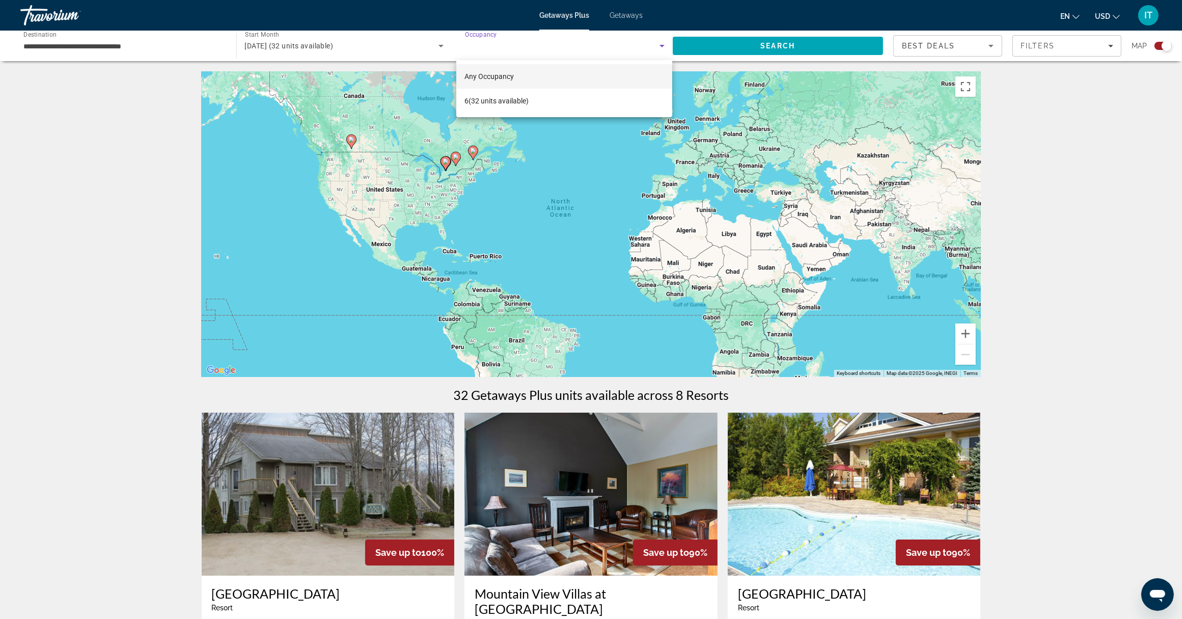
click at [490, 74] on span "Any Occupancy" at bounding box center [488, 76] width 49 height 8
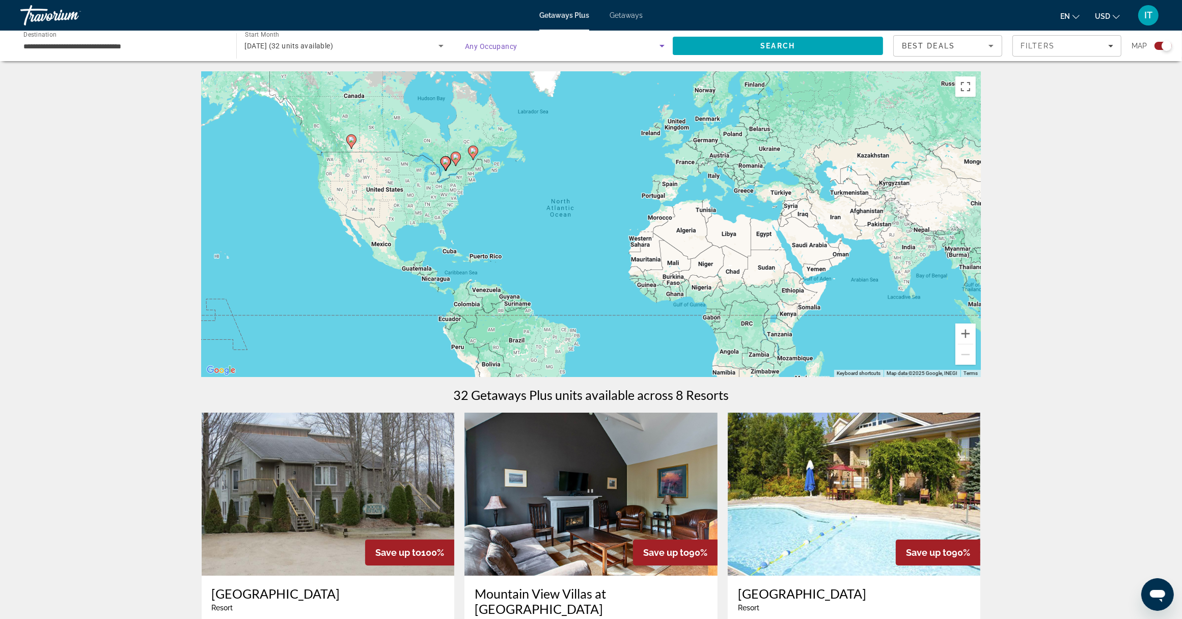
click at [315, 42] on span "February 2026 (32 units available)" at bounding box center [289, 46] width 89 height 8
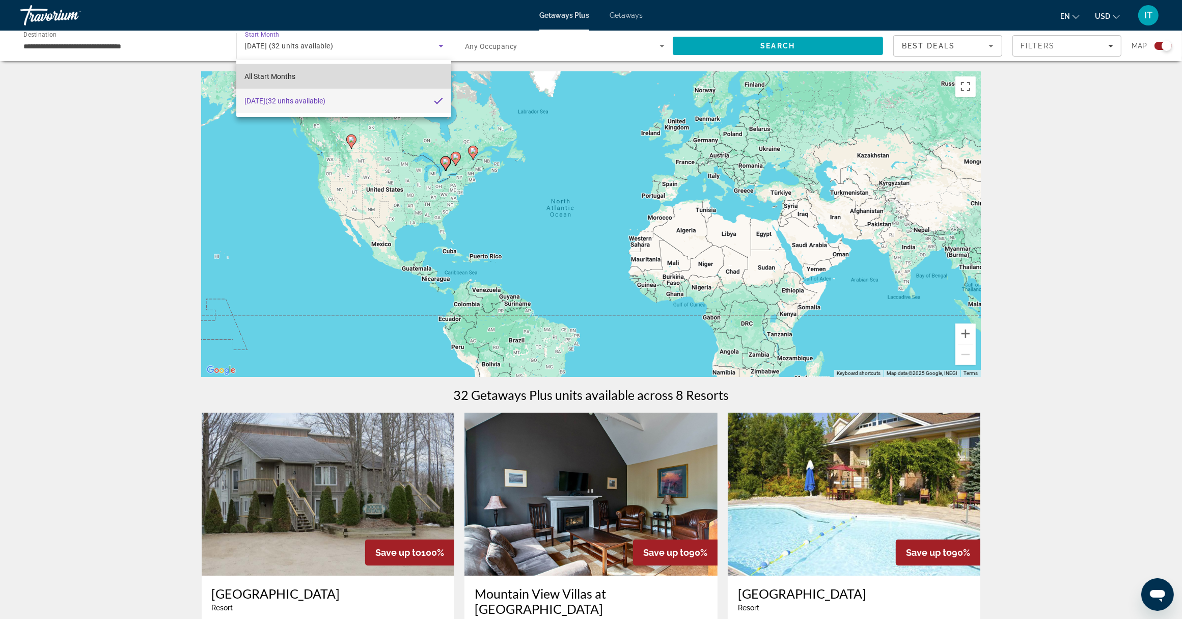
click at [258, 74] on span "All Start Months" at bounding box center [269, 76] width 51 height 8
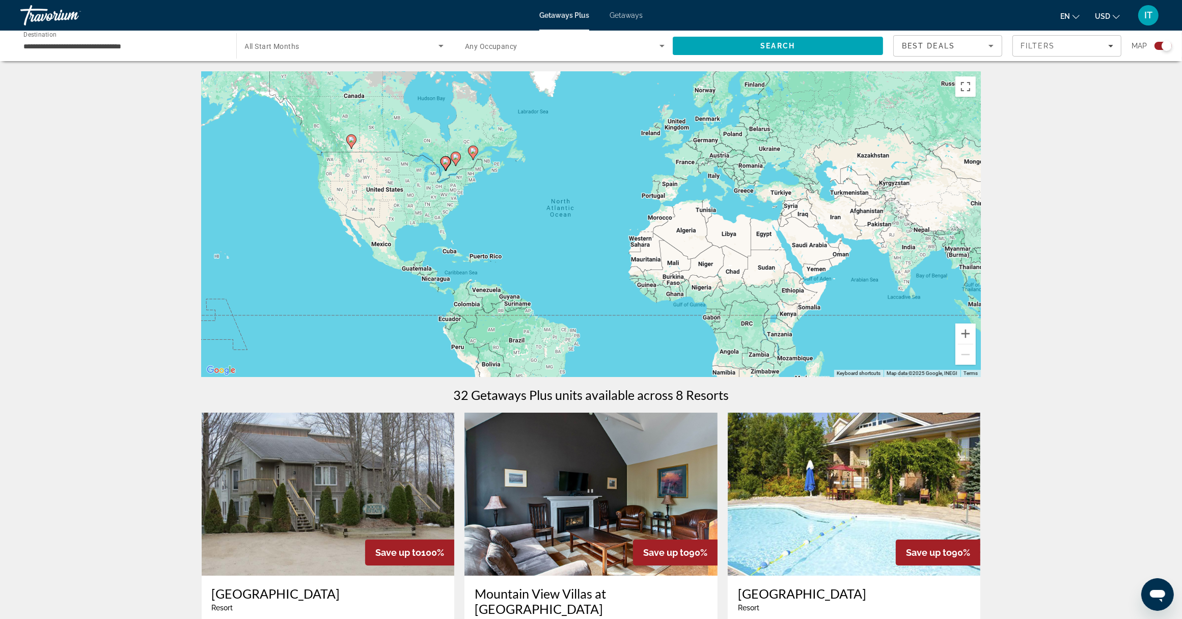
click at [263, 48] on span "All Start Months" at bounding box center [272, 46] width 54 height 8
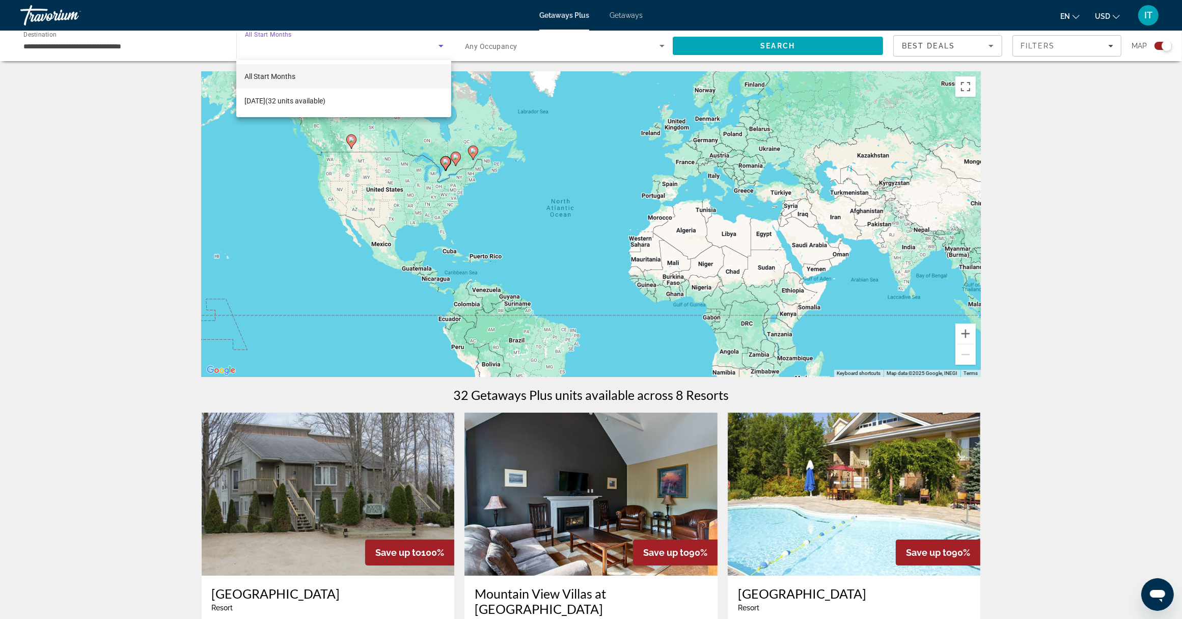
click at [263, 48] on div at bounding box center [591, 309] width 1182 height 619
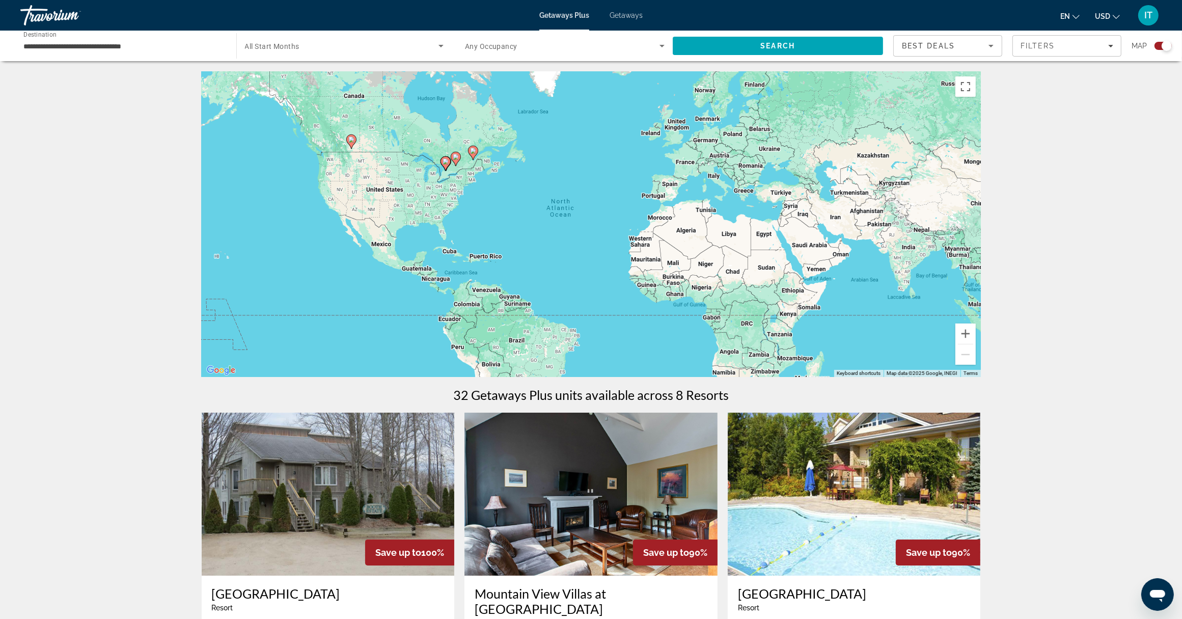
click at [263, 48] on span "All Start Months" at bounding box center [272, 46] width 54 height 8
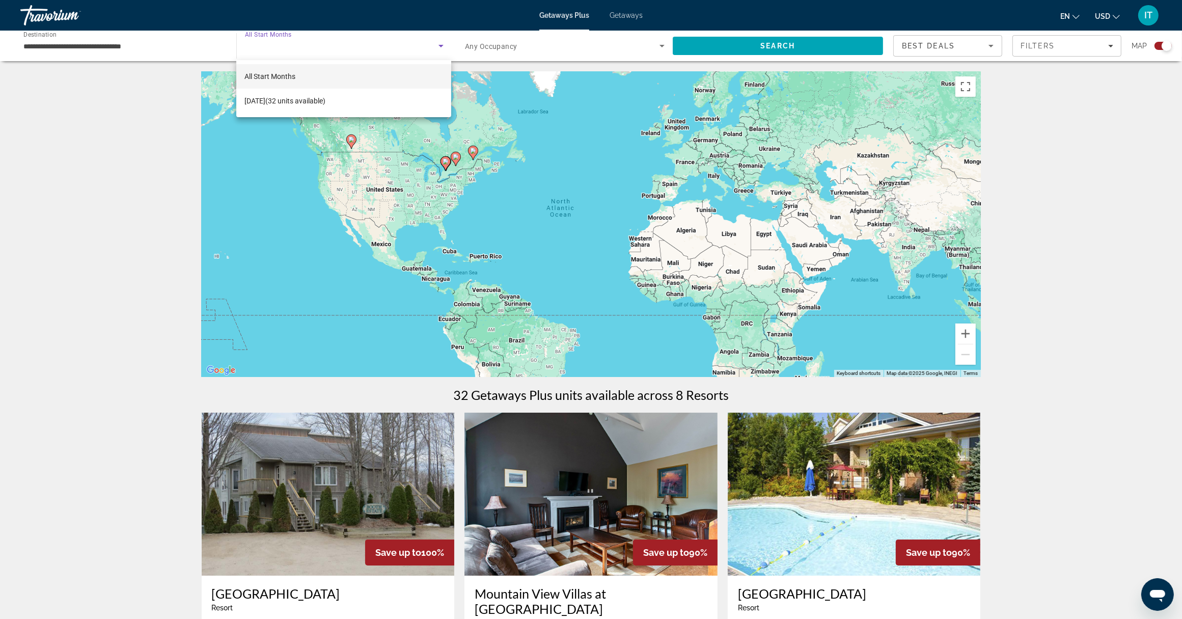
click at [264, 75] on span "All Start Months" at bounding box center [269, 76] width 51 height 8
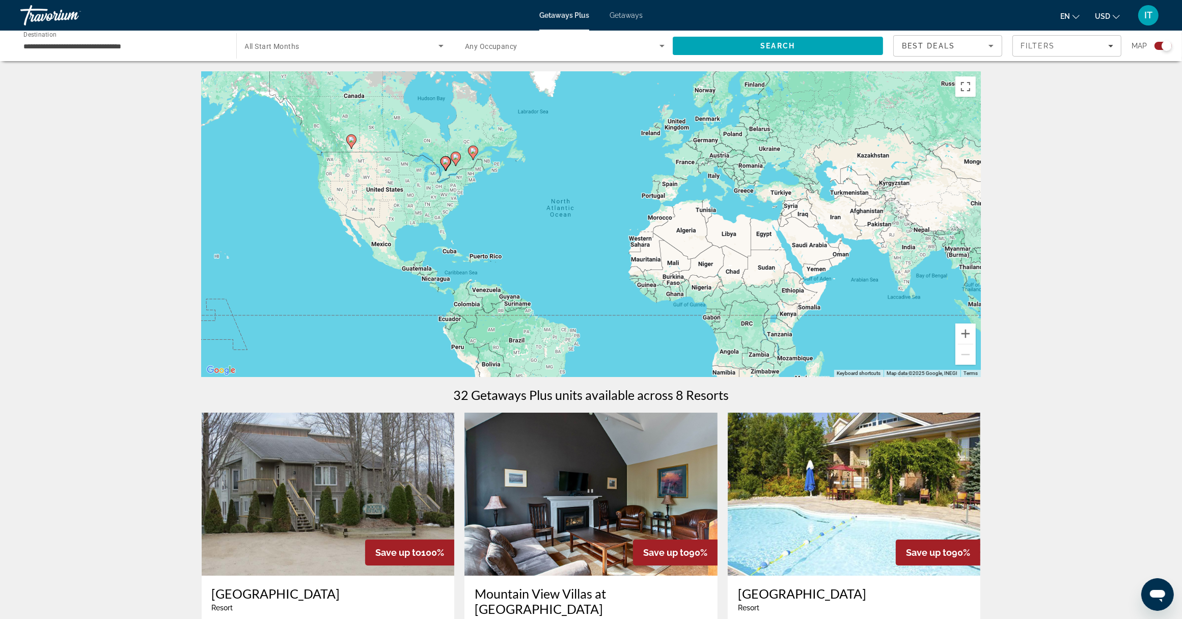
click at [619, 15] on span "Getaways" at bounding box center [625, 15] width 33 height 8
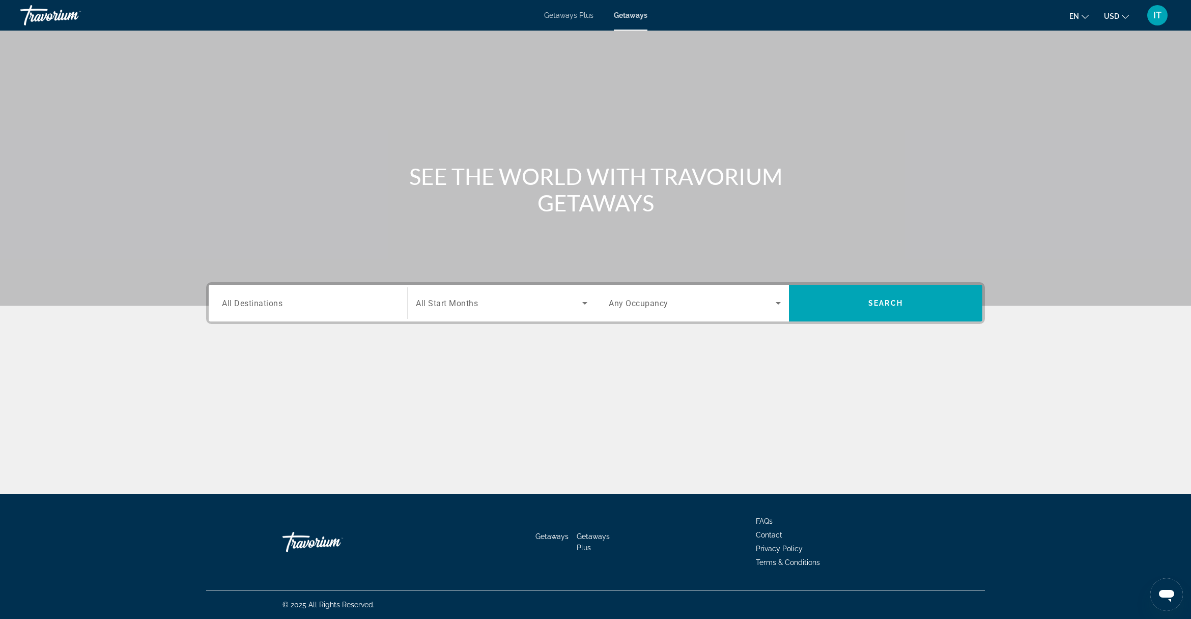
click at [327, 303] on input "Destination All Destinations" at bounding box center [308, 303] width 172 height 12
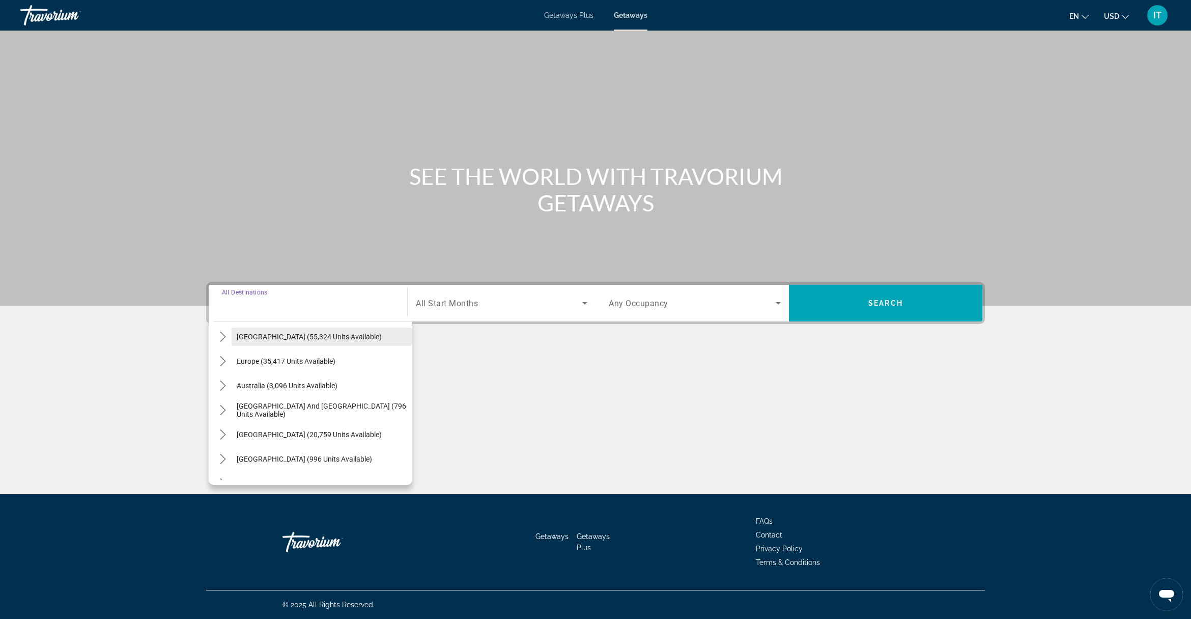
scroll to position [37, 0]
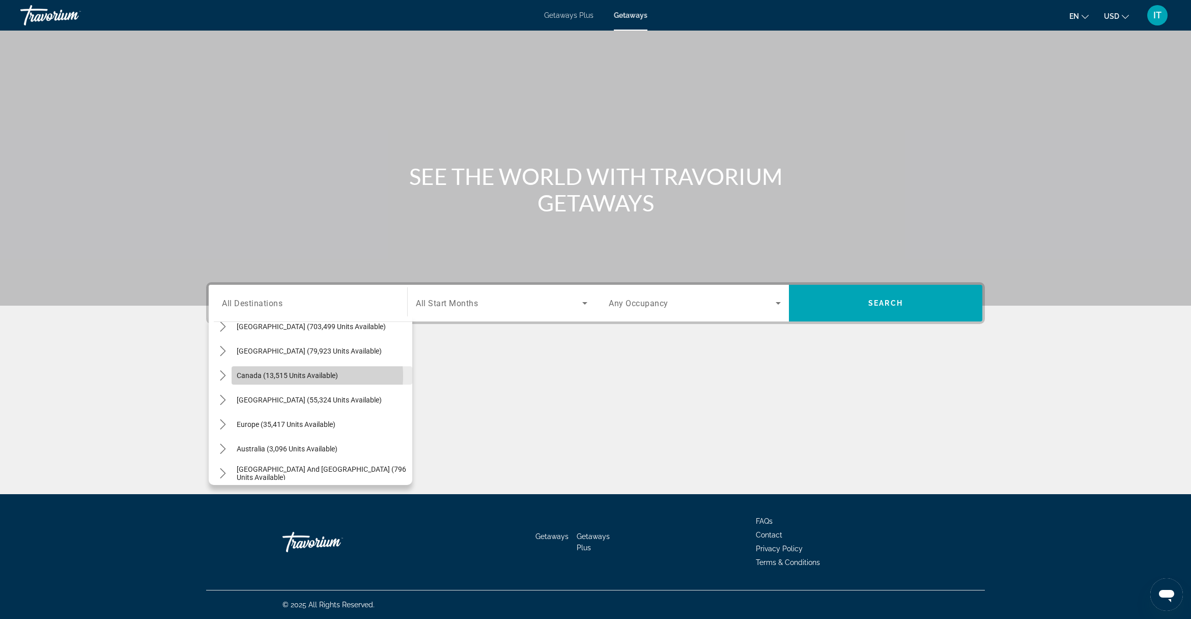
click at [298, 375] on span "Canada (13,515 units available)" at bounding box center [287, 375] width 101 height 8
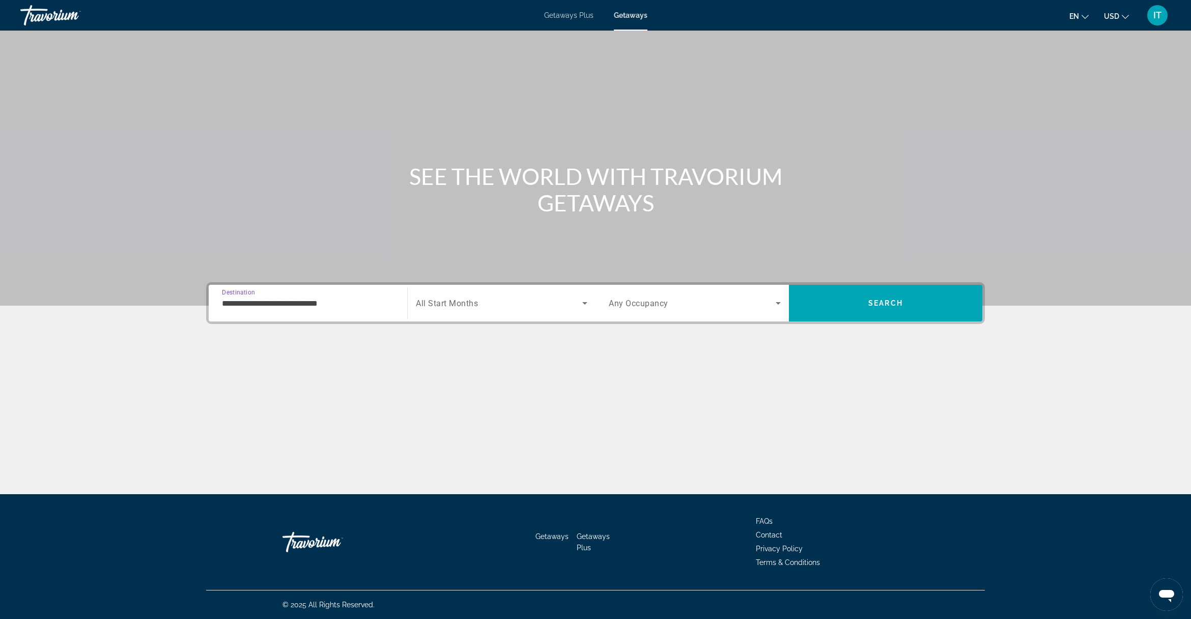
click at [471, 299] on span "All Start Months" at bounding box center [447, 303] width 62 height 10
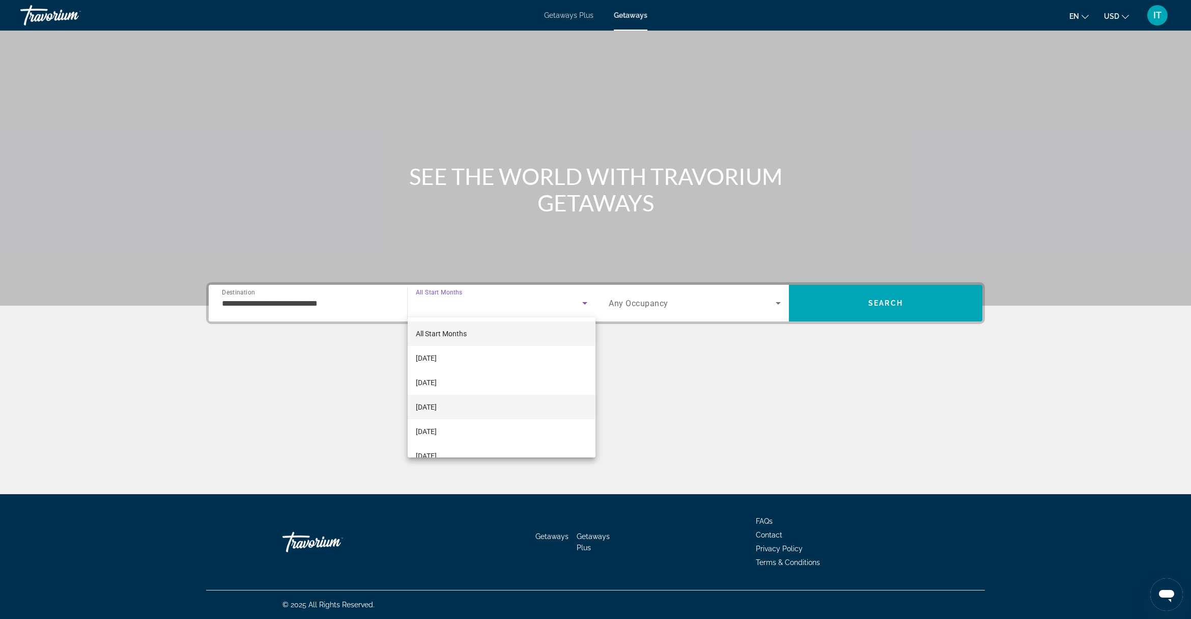
click at [437, 406] on span "December 2025" at bounding box center [426, 407] width 21 height 12
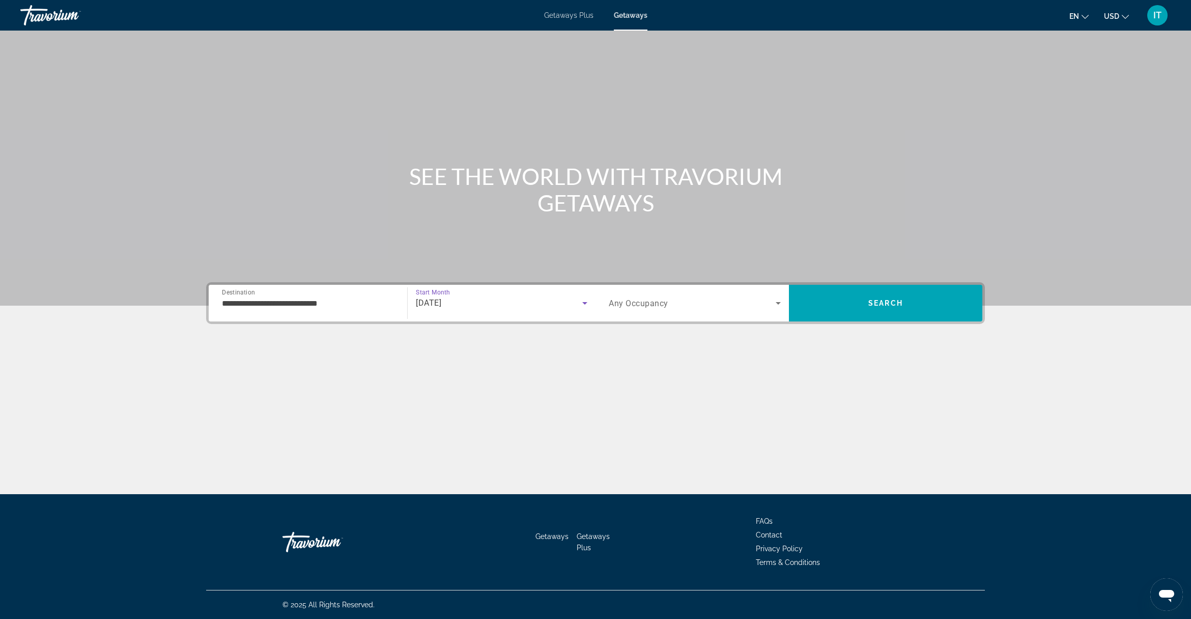
click at [584, 304] on icon "Search widget" at bounding box center [585, 303] width 12 height 12
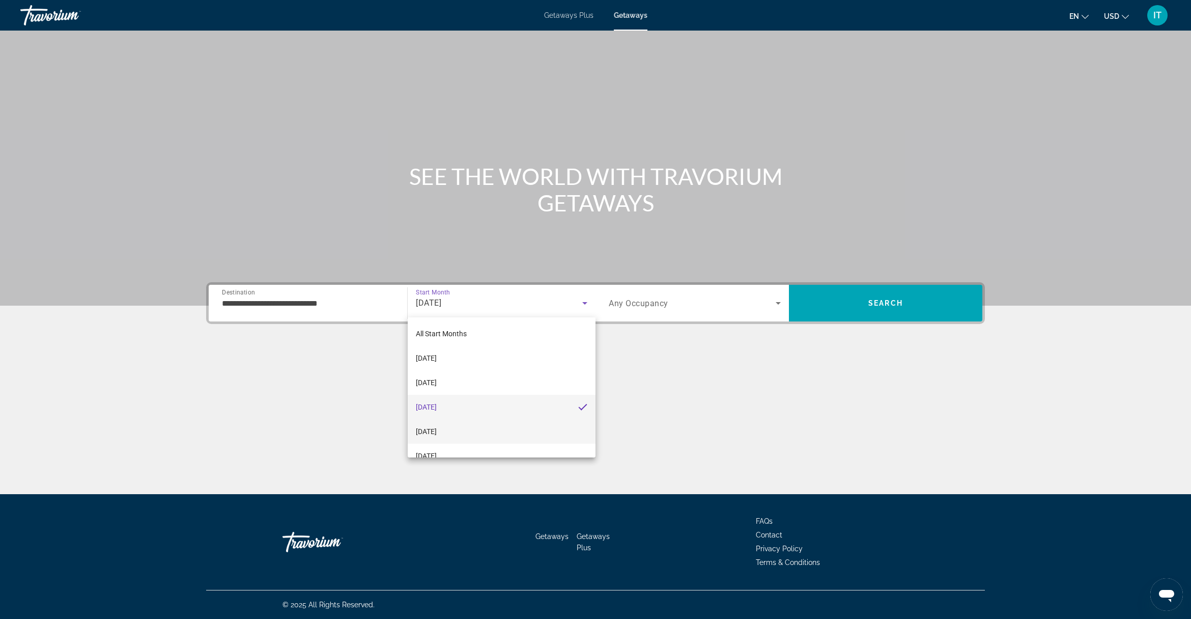
click at [523, 434] on mat-option "January 2026" at bounding box center [502, 431] width 188 height 24
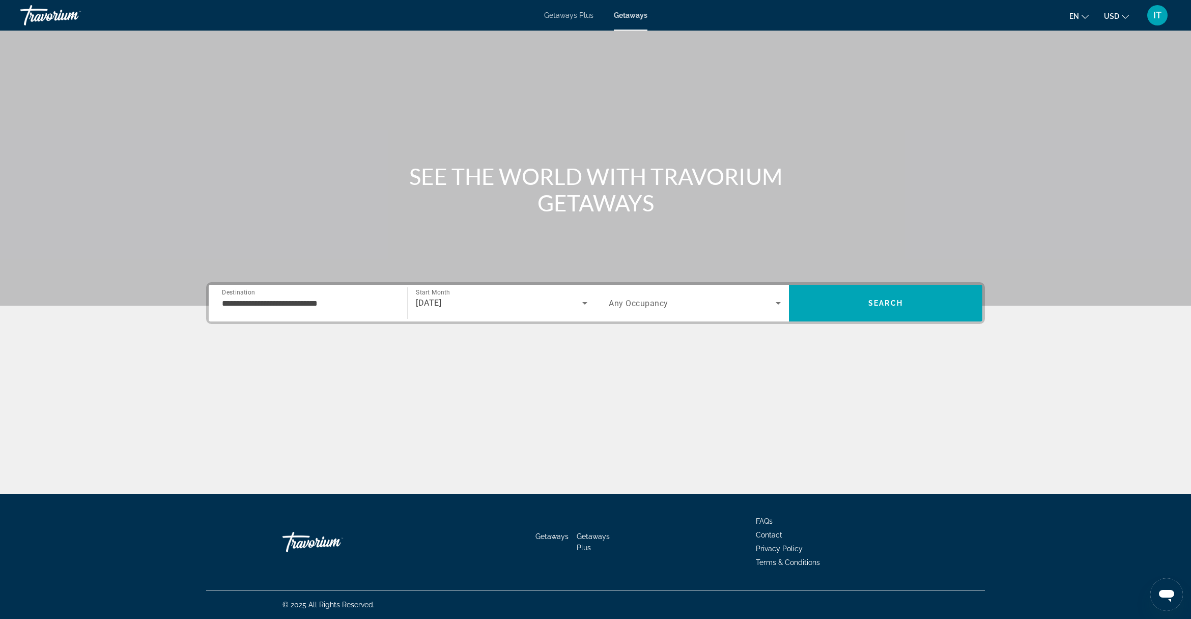
click at [646, 300] on span "Any Occupancy" at bounding box center [639, 303] width 60 height 10
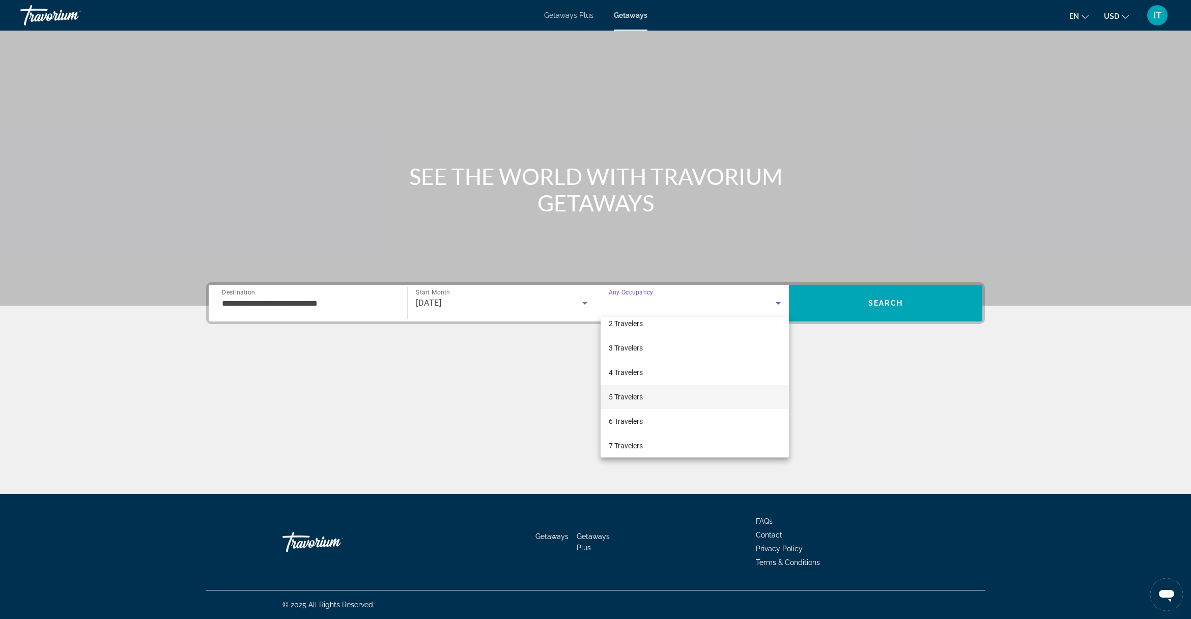
scroll to position [64, 0]
click at [627, 412] on span "7 Travelers" at bounding box center [626, 416] width 34 height 12
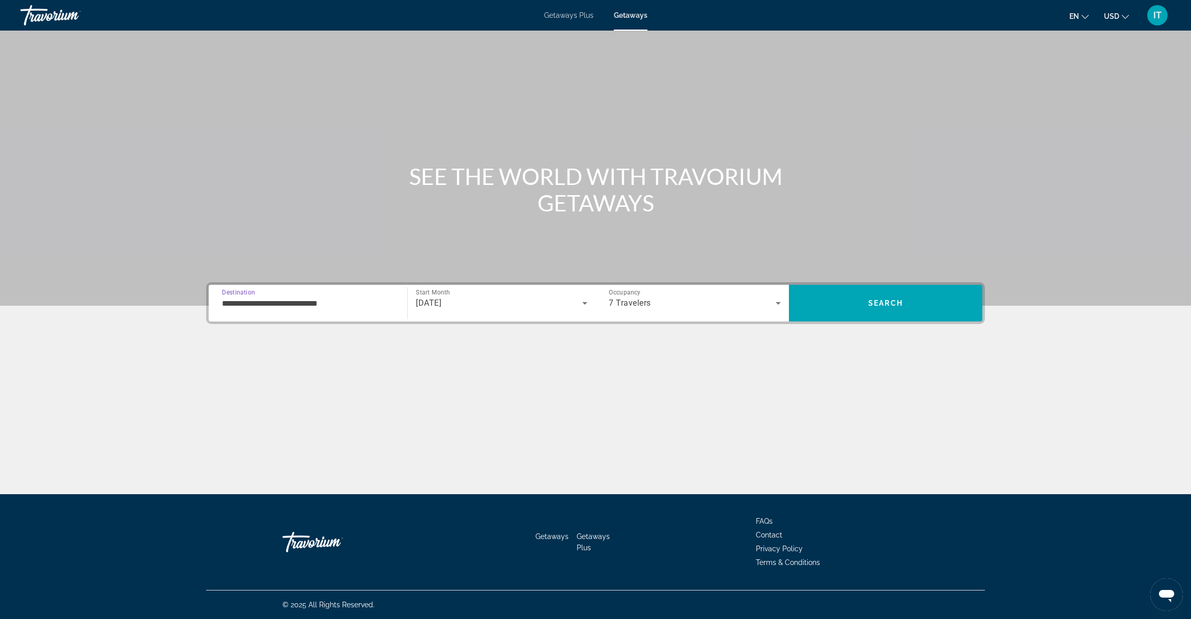
click at [321, 304] on input "**********" at bounding box center [308, 303] width 172 height 12
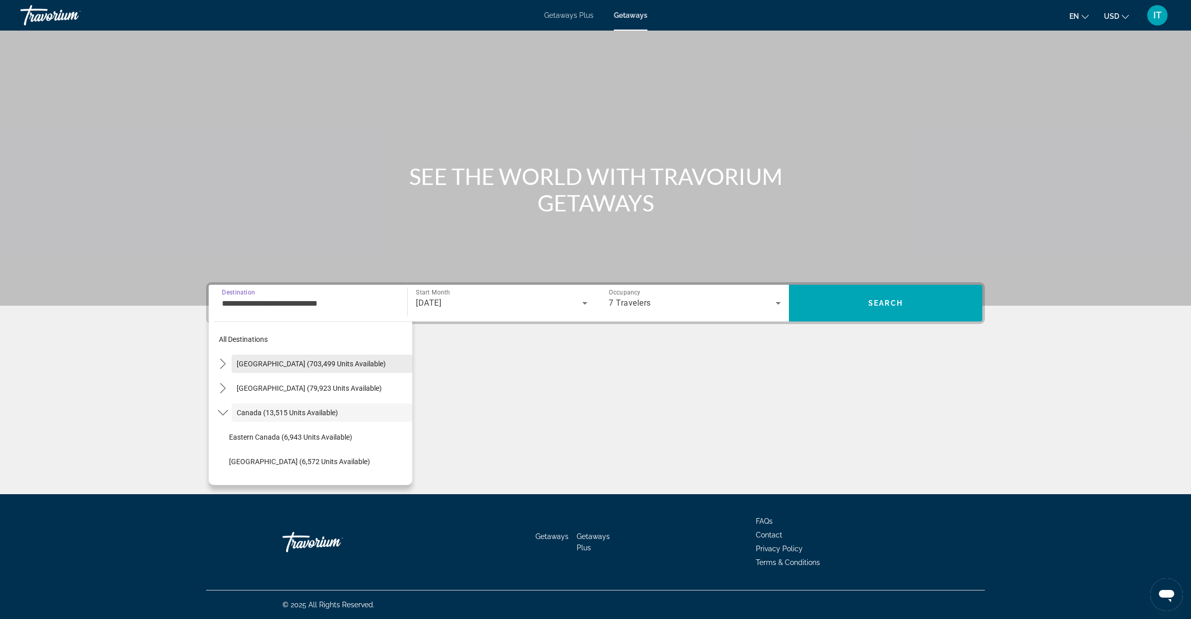
scroll to position [11, 0]
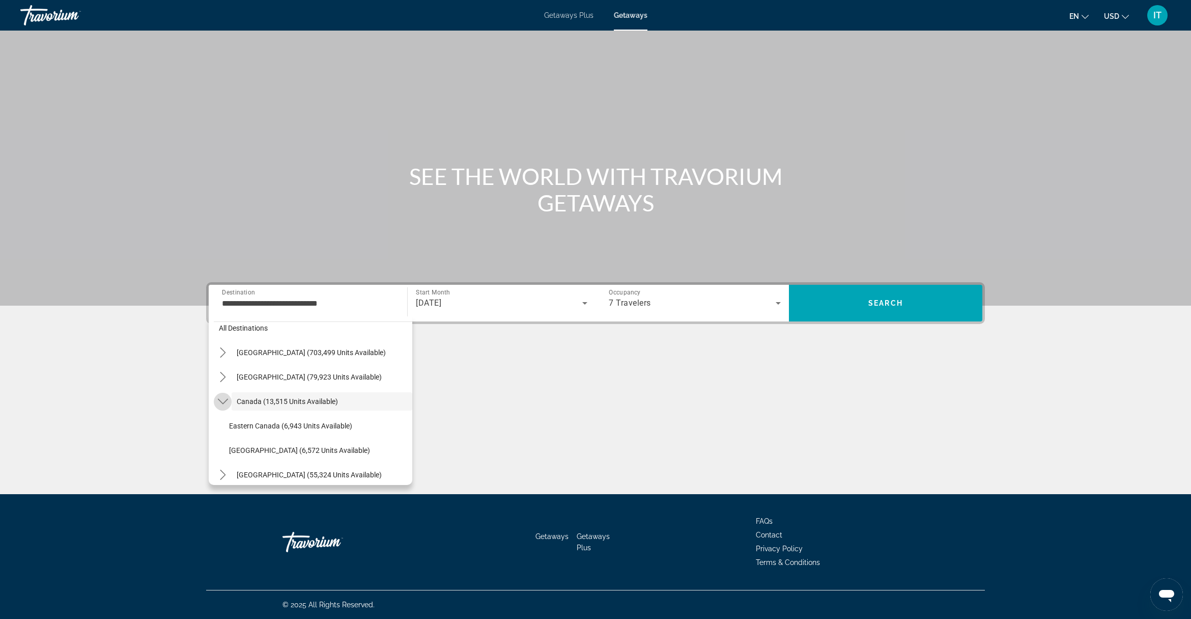
click at [222, 405] on icon "Toggle Canada (13,515 units available) submenu" at bounding box center [223, 401] width 10 height 10
click at [219, 405] on icon "Toggle Canada (13,515 units available) submenu" at bounding box center [223, 401] width 10 height 10
click at [230, 449] on span "Western Canada (6,572 units available)" at bounding box center [299, 450] width 141 height 8
type input "**********"
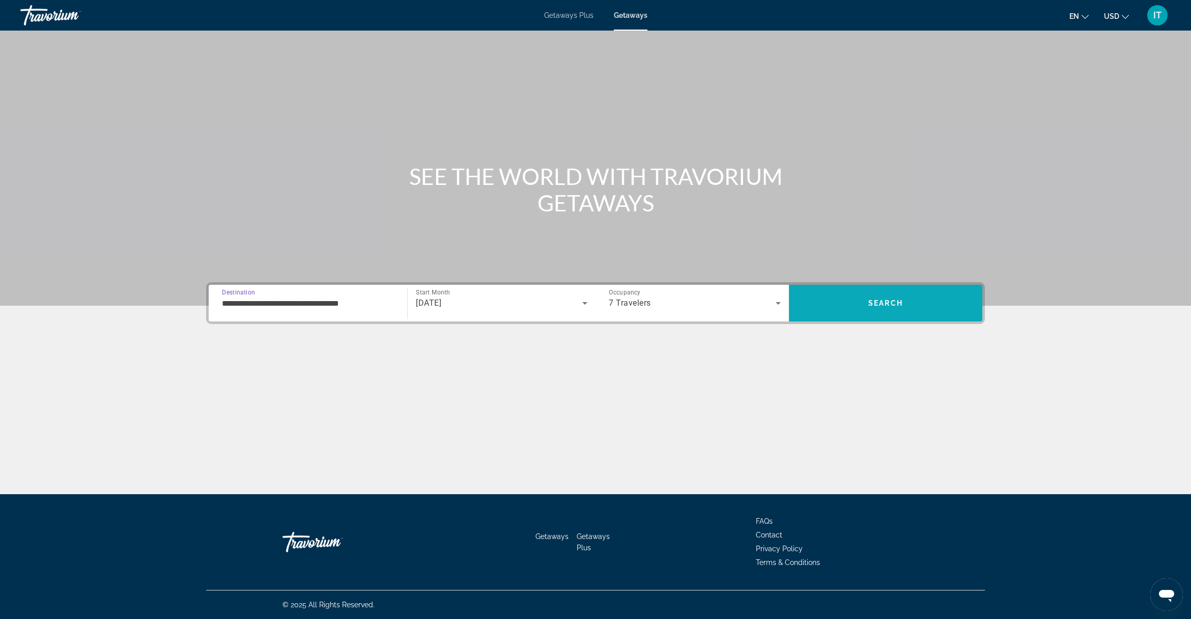
click at [839, 305] on span "Search" at bounding box center [885, 303] width 193 height 24
click at [306, 305] on input "Destination All Destinations" at bounding box center [308, 303] width 172 height 12
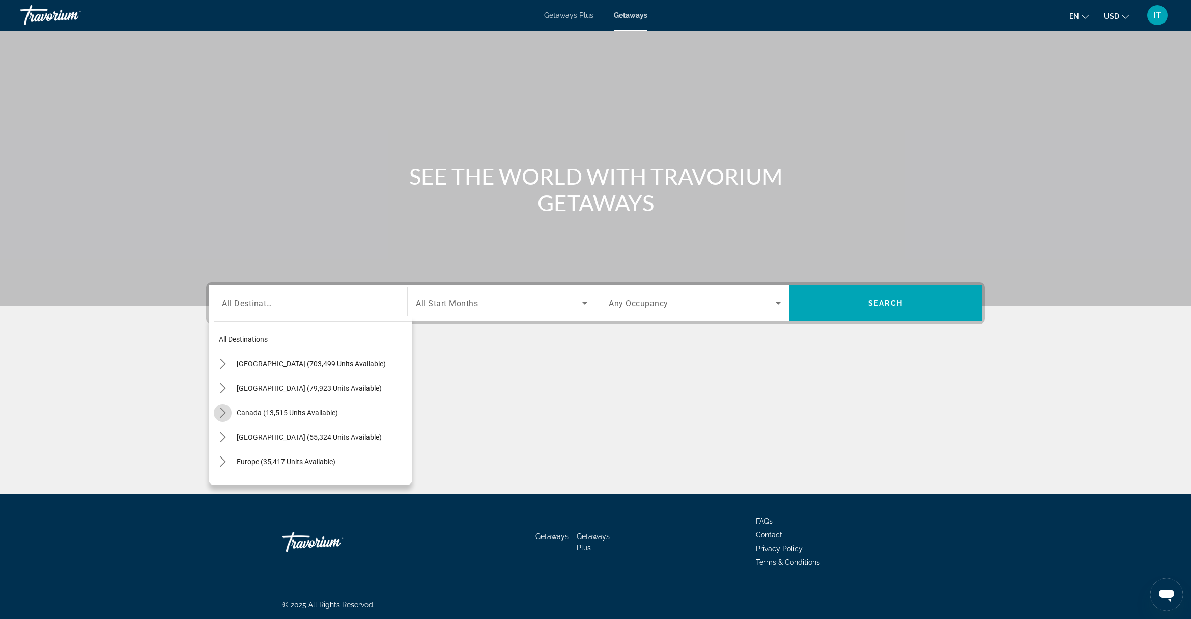
click at [220, 411] on icon "Toggle Canada (13,515 units available) submenu" at bounding box center [223, 412] width 10 height 10
click at [249, 435] on span "Eastern Canada (6,943 units available)" at bounding box center [290, 437] width 123 height 8
type input "**********"
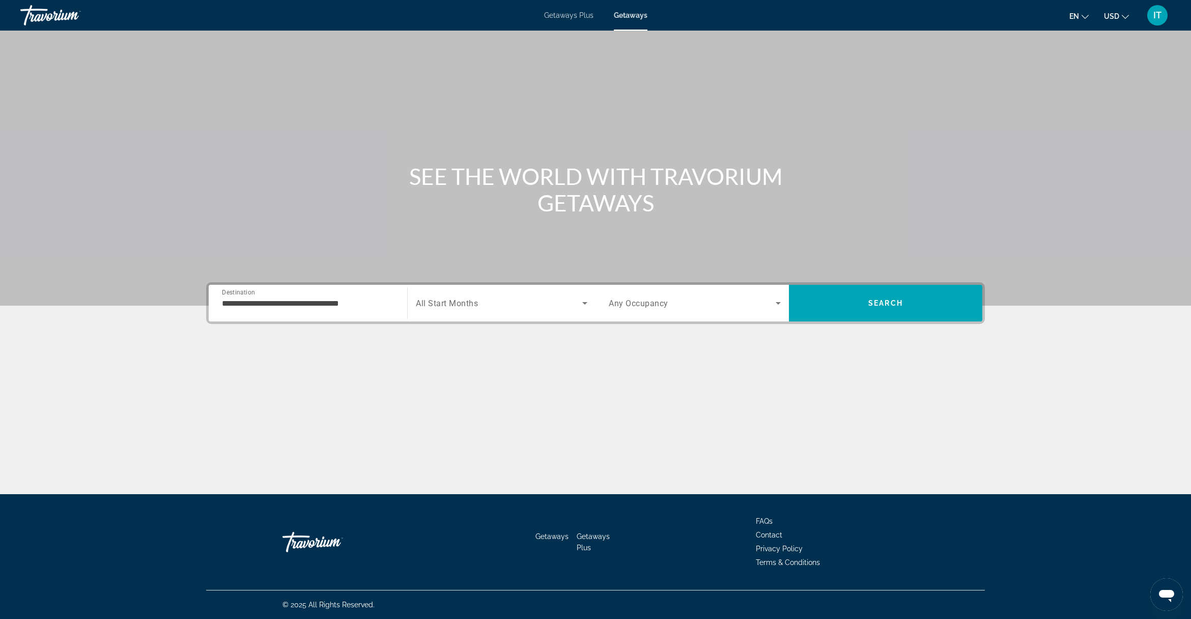
click at [457, 298] on span "All Start Months" at bounding box center [447, 303] width 62 height 10
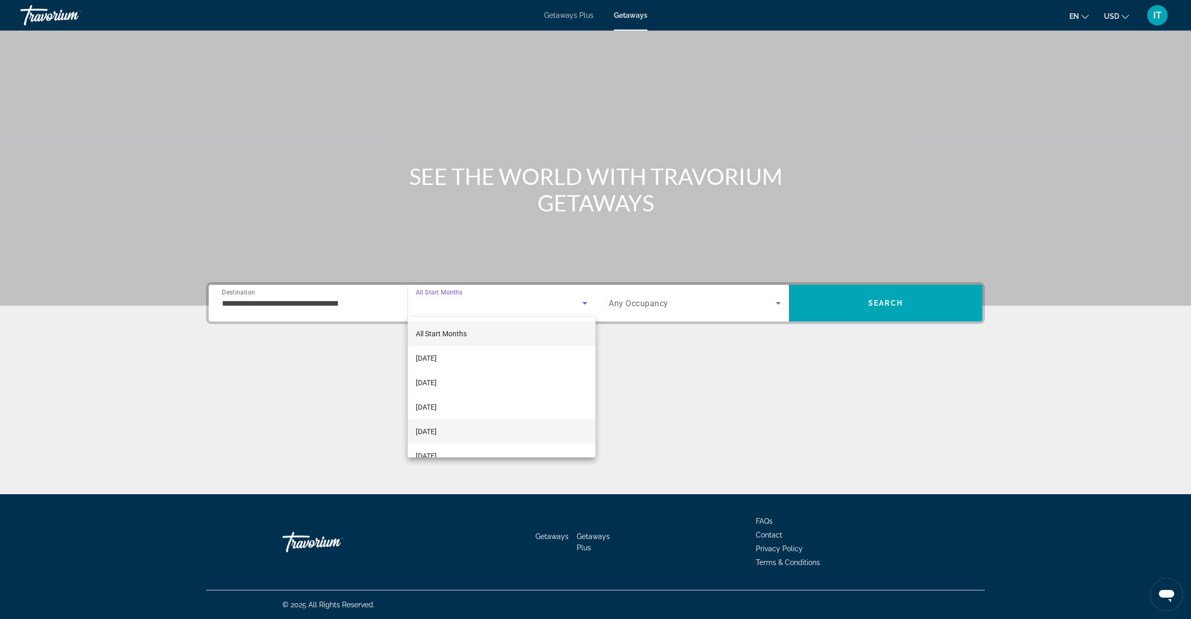
click at [436, 430] on span "January 2026" at bounding box center [426, 431] width 21 height 12
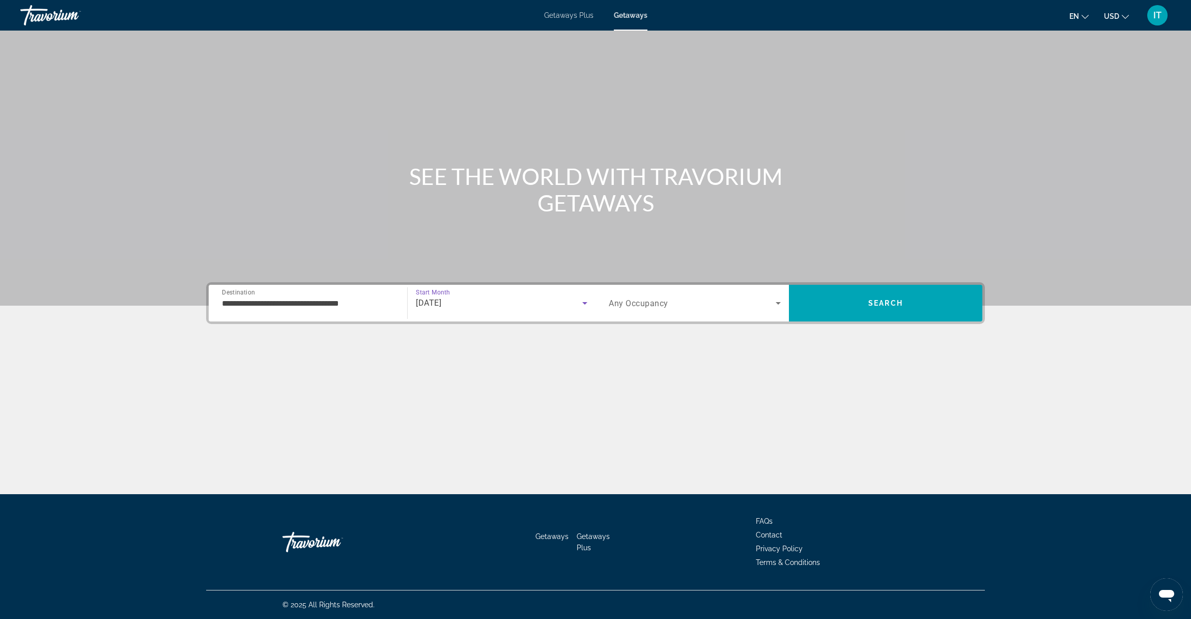
click at [484, 297] on div "January 2026" at bounding box center [499, 303] width 166 height 12
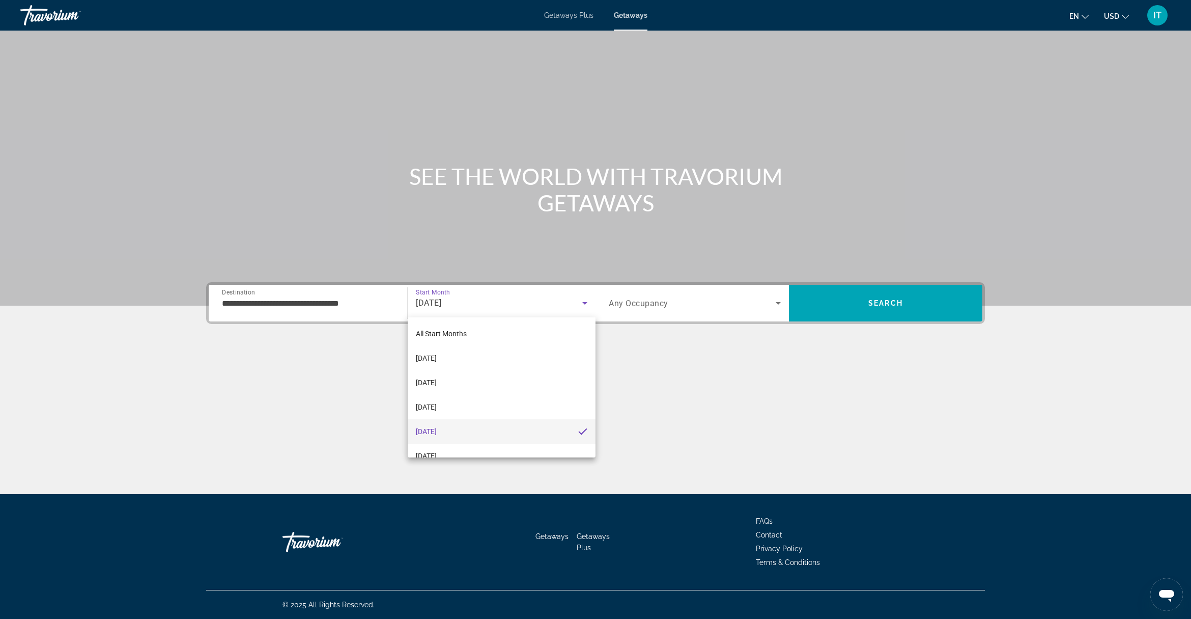
scroll to position [64, 0]
click at [437, 387] on span "February 2026" at bounding box center [426, 392] width 21 height 12
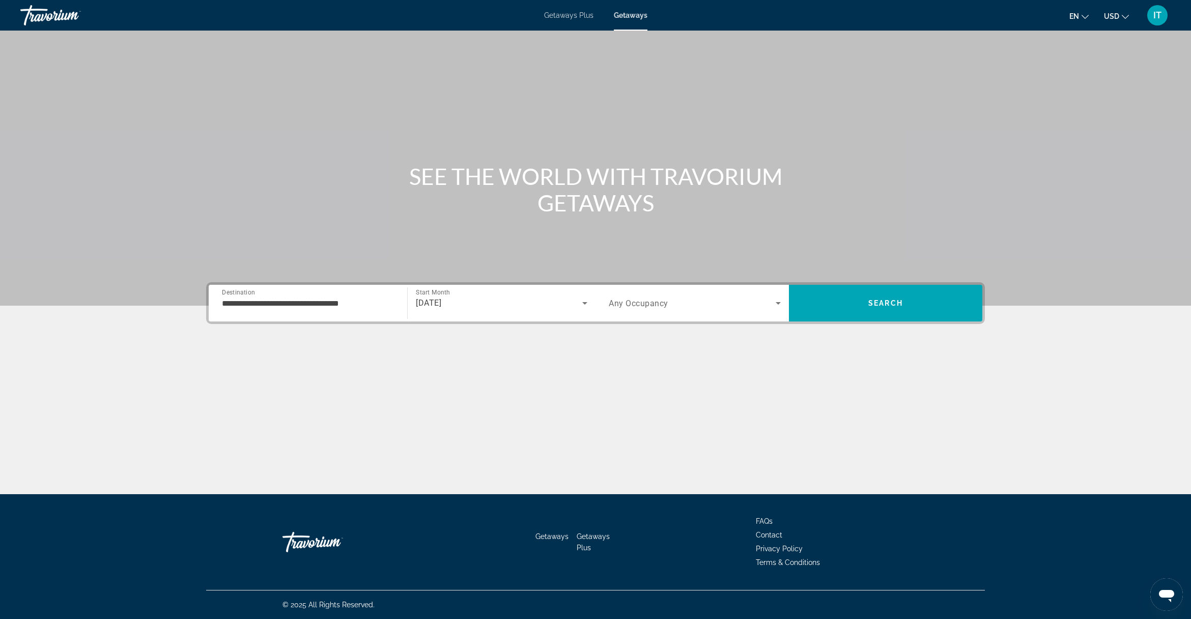
click at [633, 307] on span "Any Occupancy" at bounding box center [639, 303] width 60 height 10
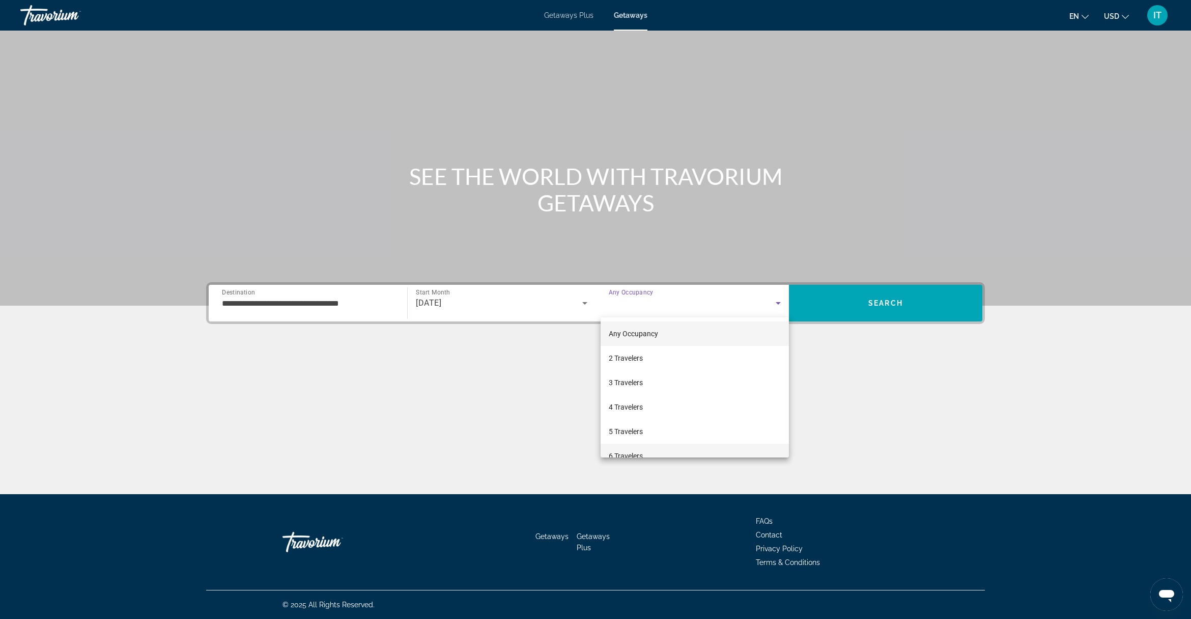
click at [635, 451] on span "6 Travelers" at bounding box center [626, 456] width 34 height 12
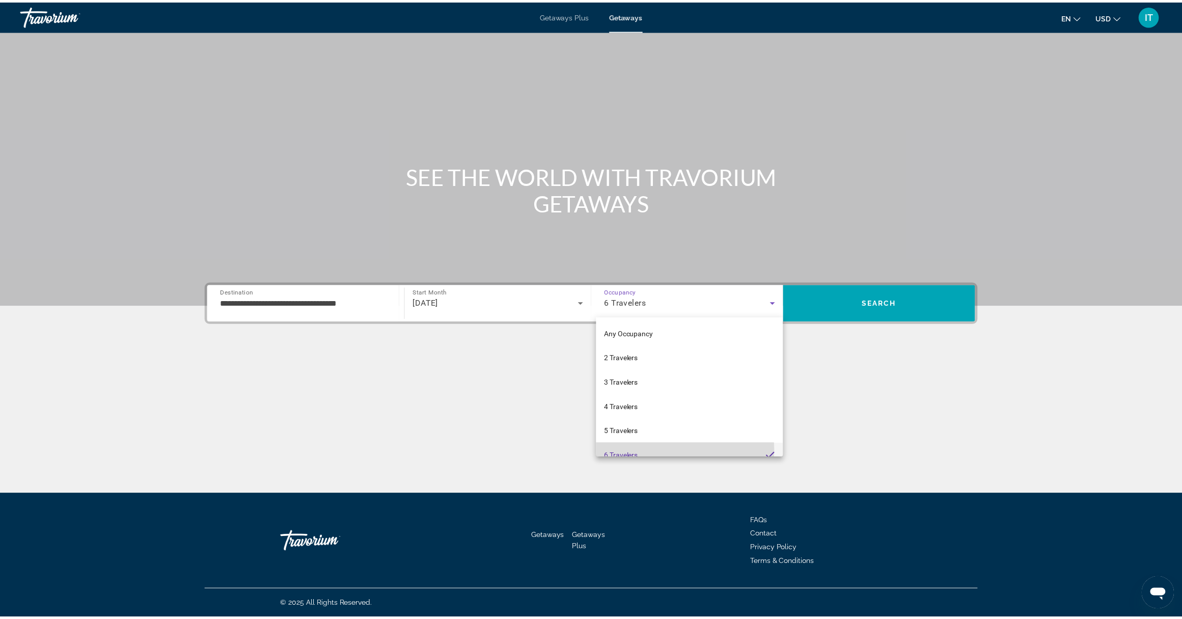
scroll to position [0, 0]
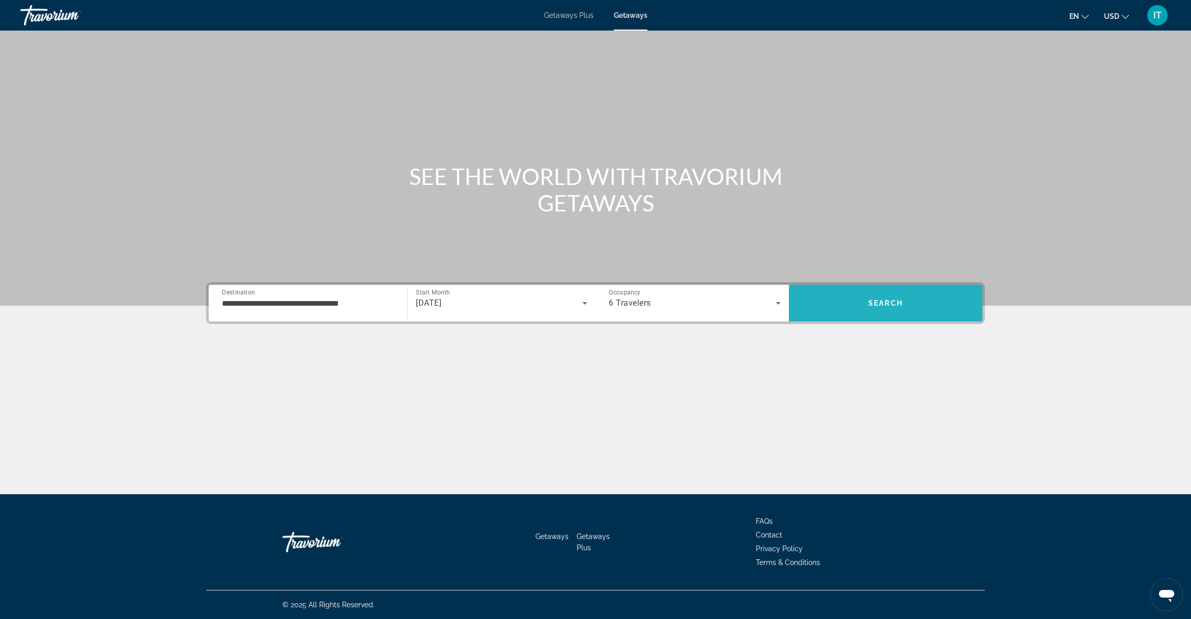
click at [838, 296] on span "Search" at bounding box center [885, 303] width 193 height 24
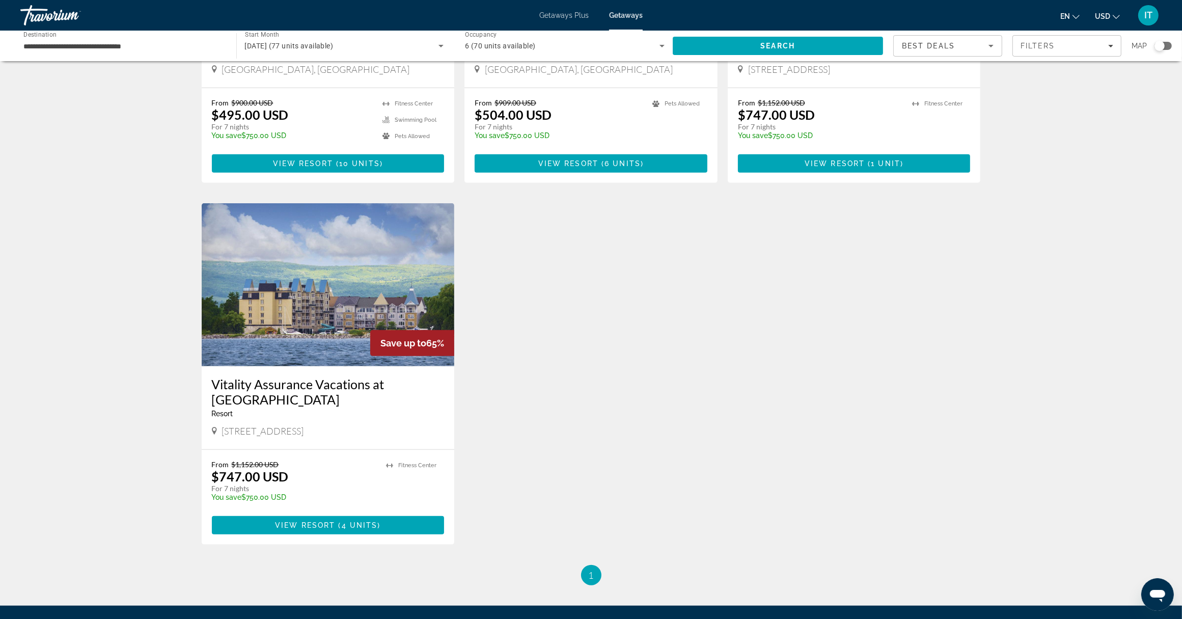
scroll to position [955, 0]
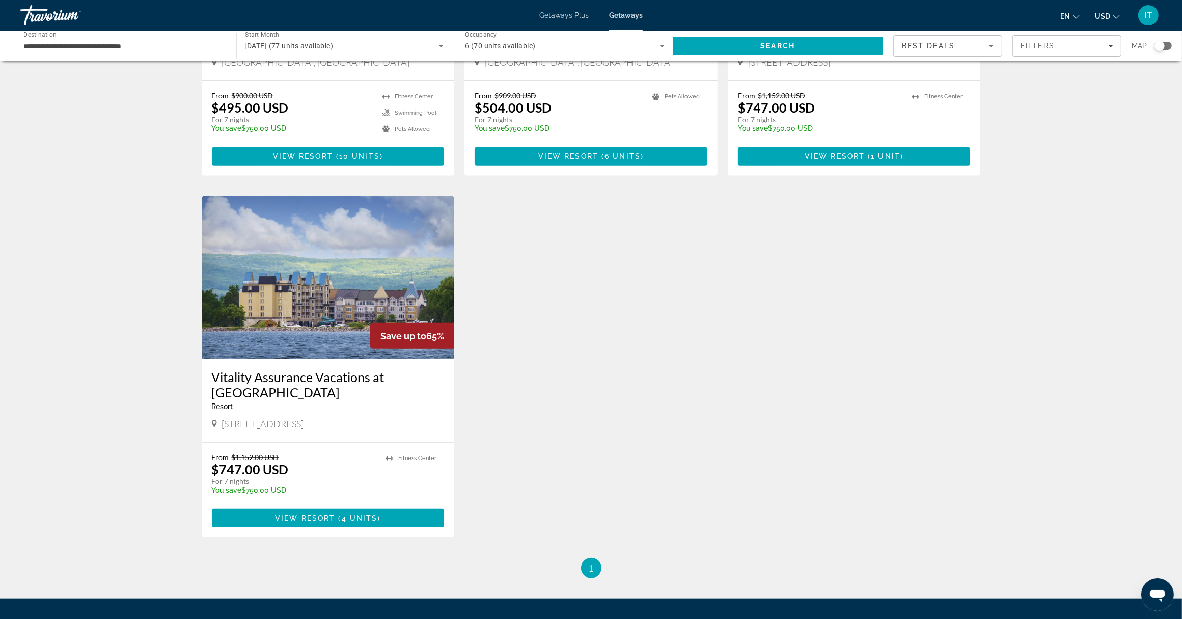
click at [305, 280] on img "Main content" at bounding box center [328, 277] width 253 height 163
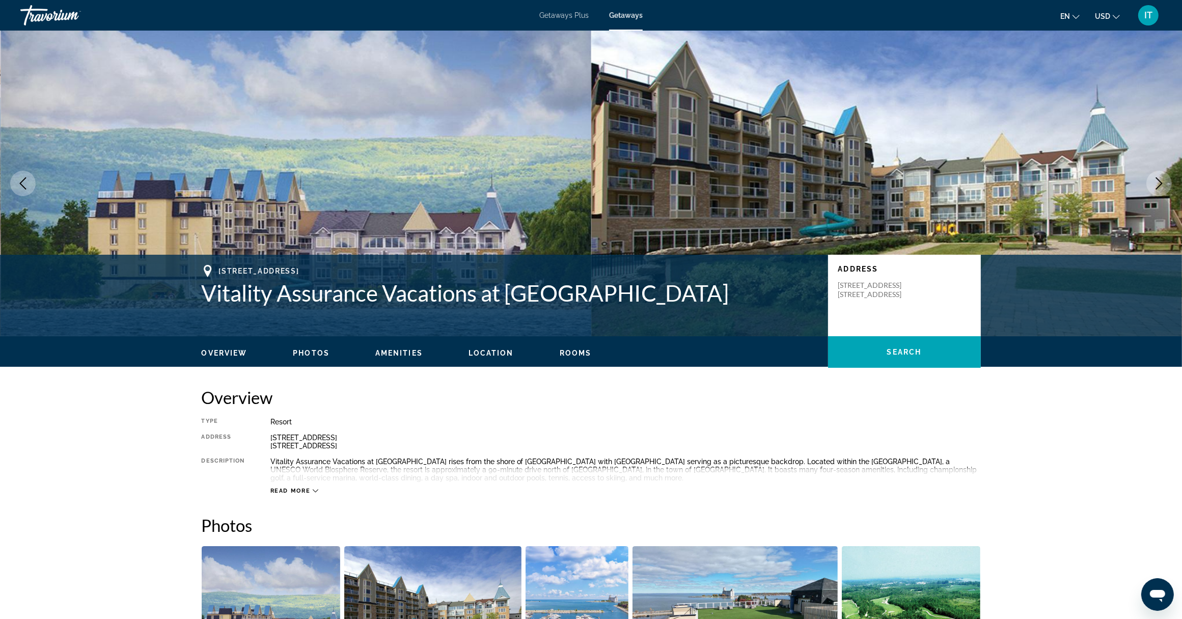
click at [24, 182] on icon "Previous image" at bounding box center [23, 183] width 12 height 12
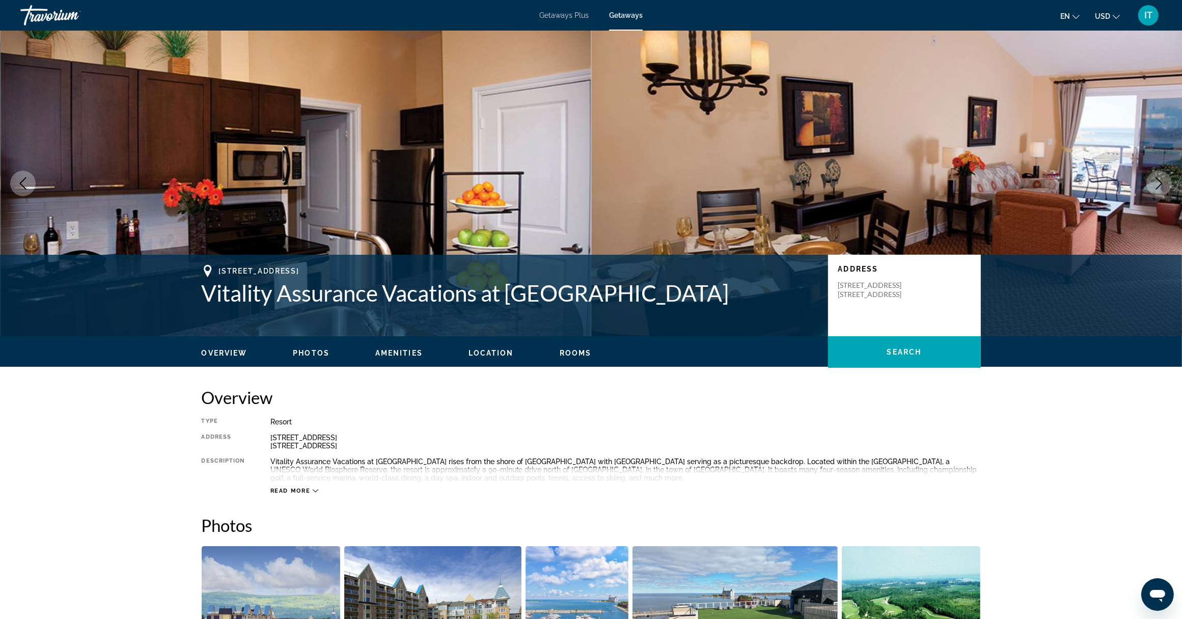
click at [576, 189] on img "Main content" at bounding box center [296, 183] width 591 height 305
click at [22, 184] on icon "Previous image" at bounding box center [23, 183] width 12 height 12
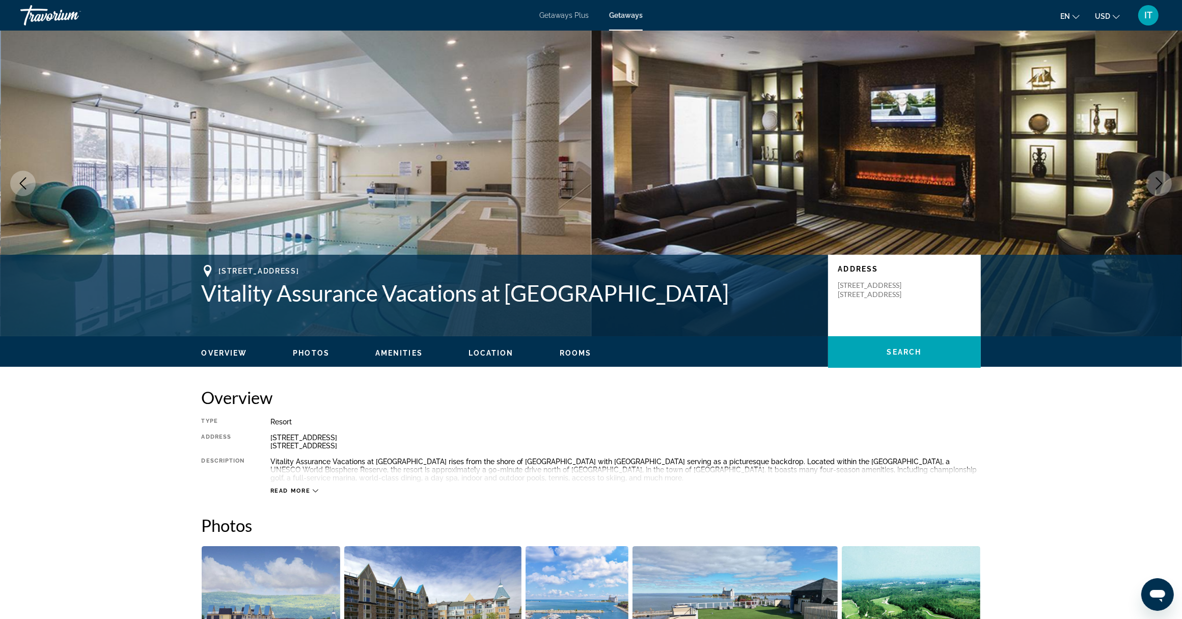
click at [22, 184] on icon "Previous image" at bounding box center [23, 183] width 12 height 12
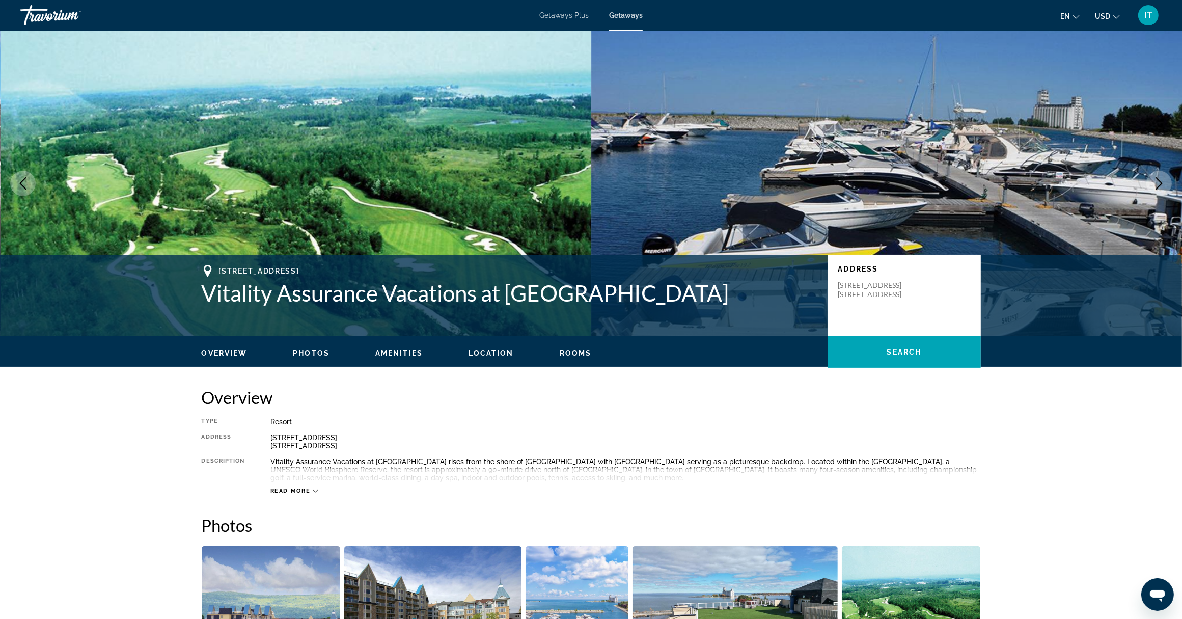
click at [22, 184] on icon "Previous image" at bounding box center [23, 183] width 12 height 12
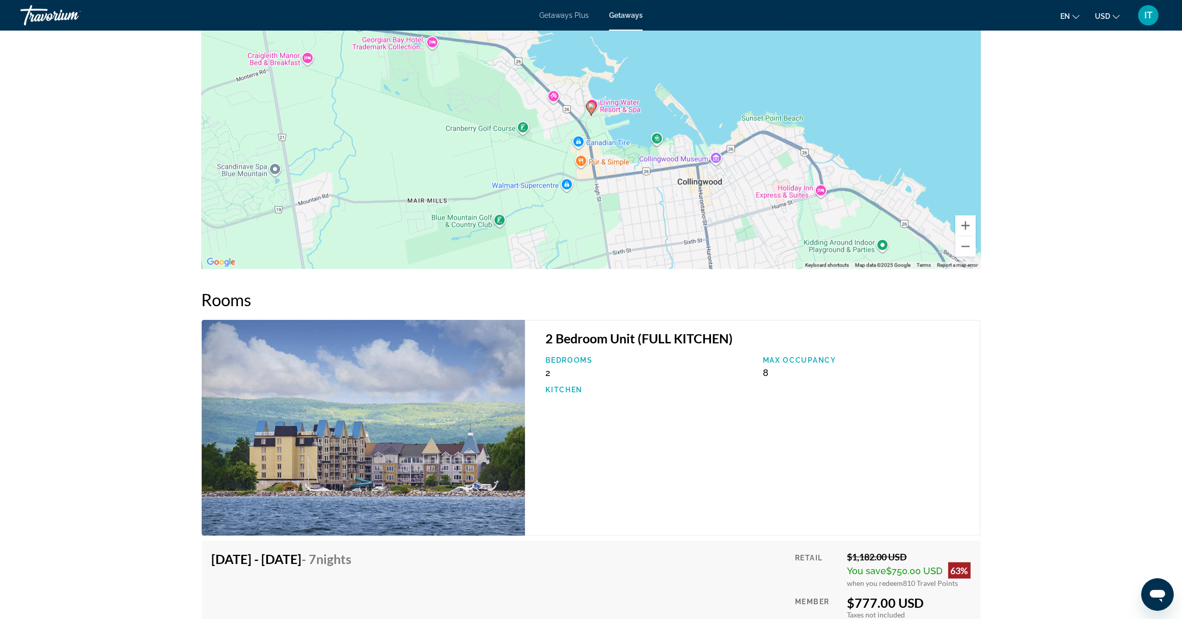
scroll to position [1718, 0]
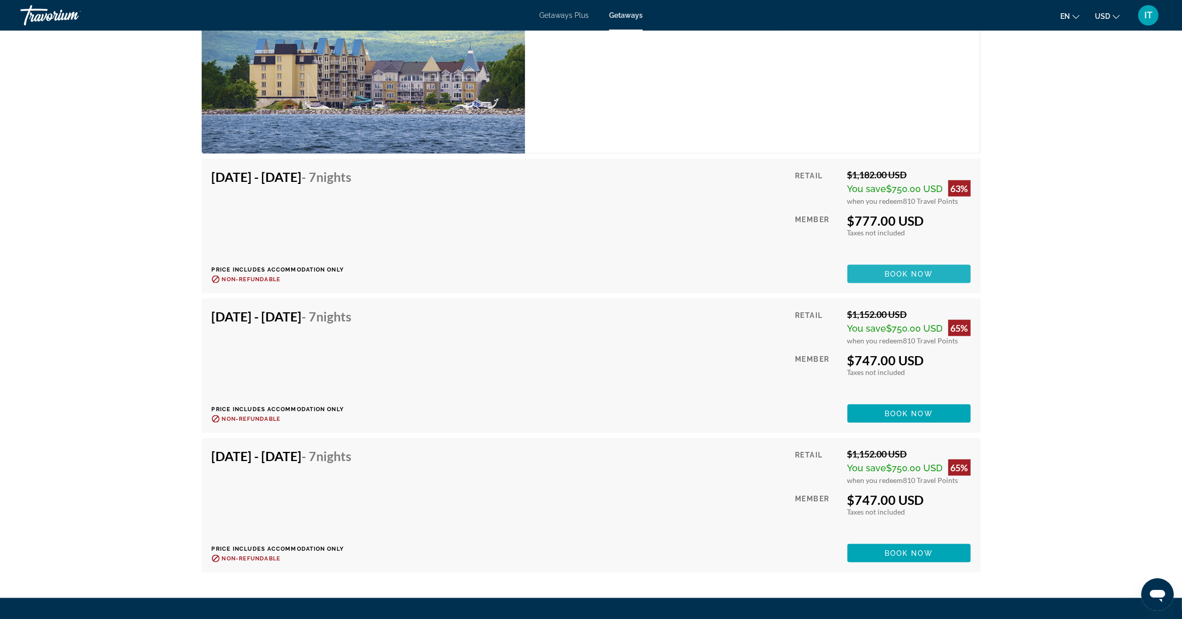
click at [889, 274] on span "Book now" at bounding box center [908, 274] width 48 height 8
click at [0, 0] on div at bounding box center [0, 0] width 0 height 0
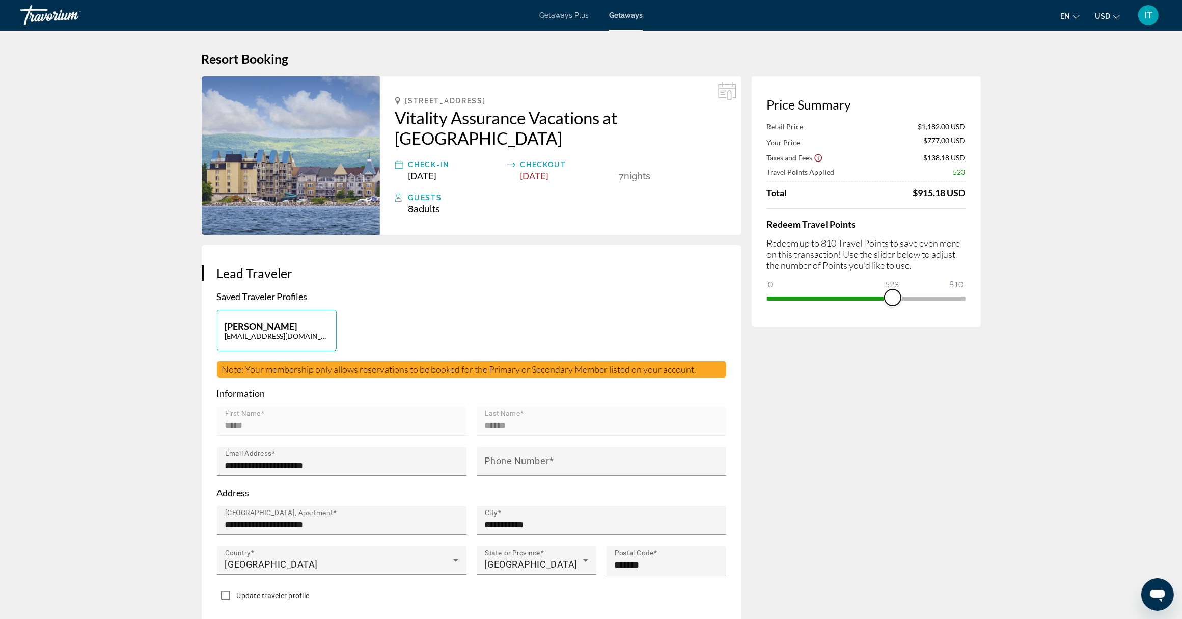
drag, startPoint x: 961, startPoint y: 297, endPoint x: 893, endPoint y: 299, distance: 68.3
click at [893, 299] on span "ngx-slider" at bounding box center [892, 297] width 16 height 16
drag, startPoint x: 893, startPoint y: 299, endPoint x: 958, endPoint y: 299, distance: 65.2
click at [958, 299] on span "ngx-slider" at bounding box center [957, 297] width 16 height 16
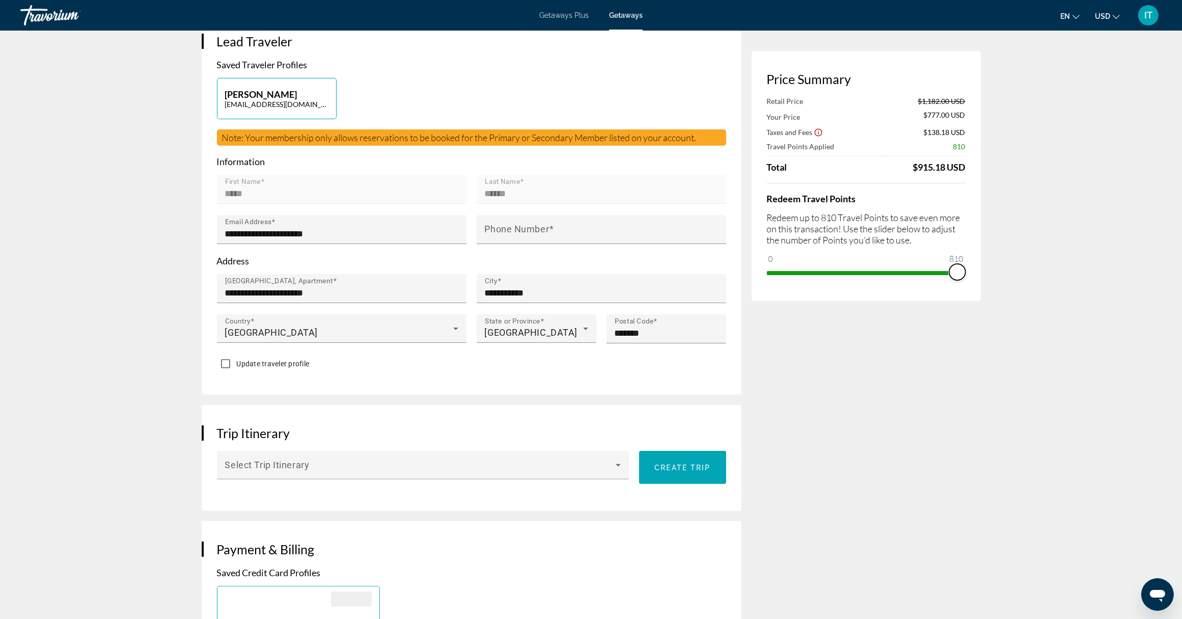
scroll to position [229, 0]
